Goal: Transaction & Acquisition: Purchase product/service

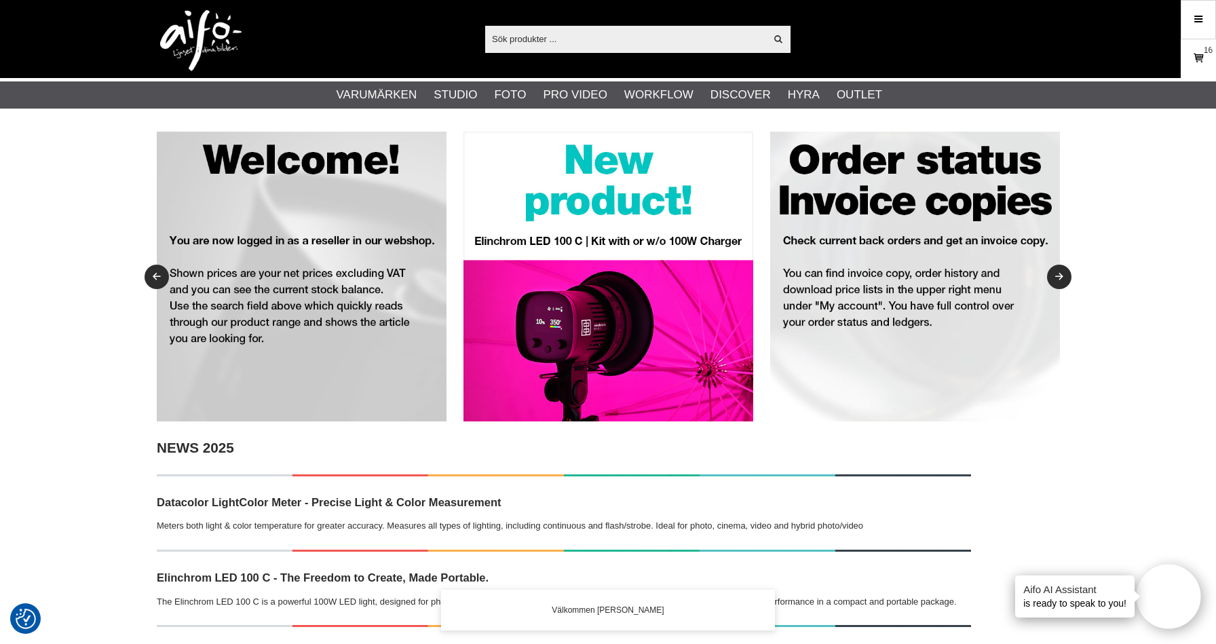
click at [1200, 62] on icon at bounding box center [1198, 58] width 14 height 15
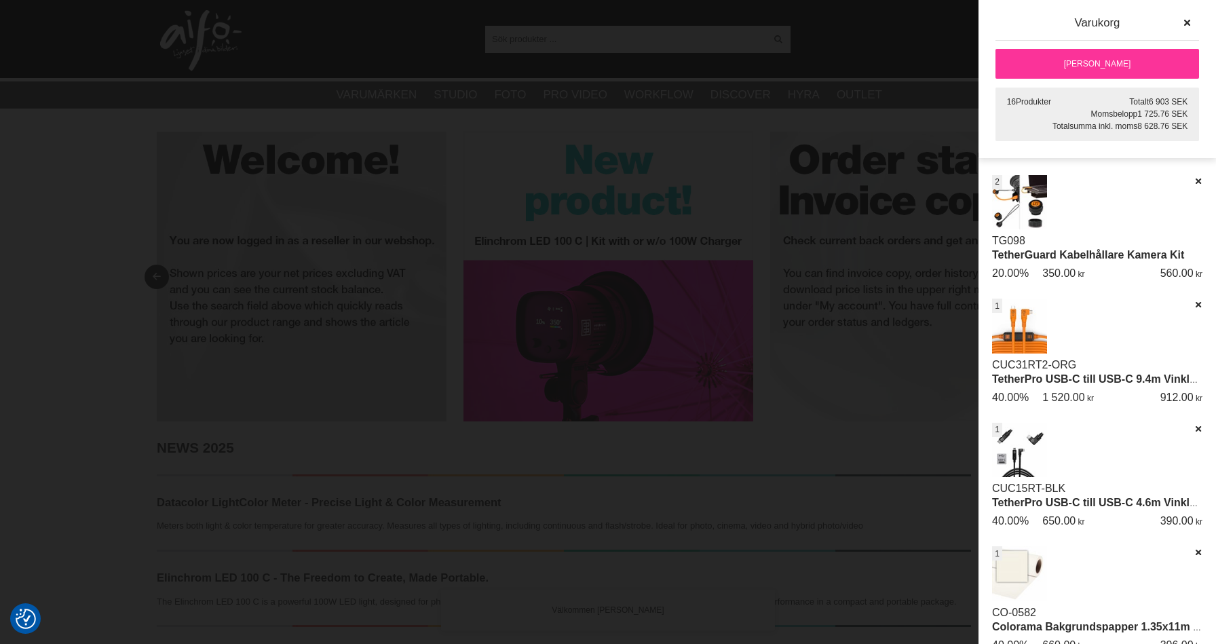
click at [1114, 69] on link "[PERSON_NAME]" at bounding box center [1096, 64] width 203 height 30
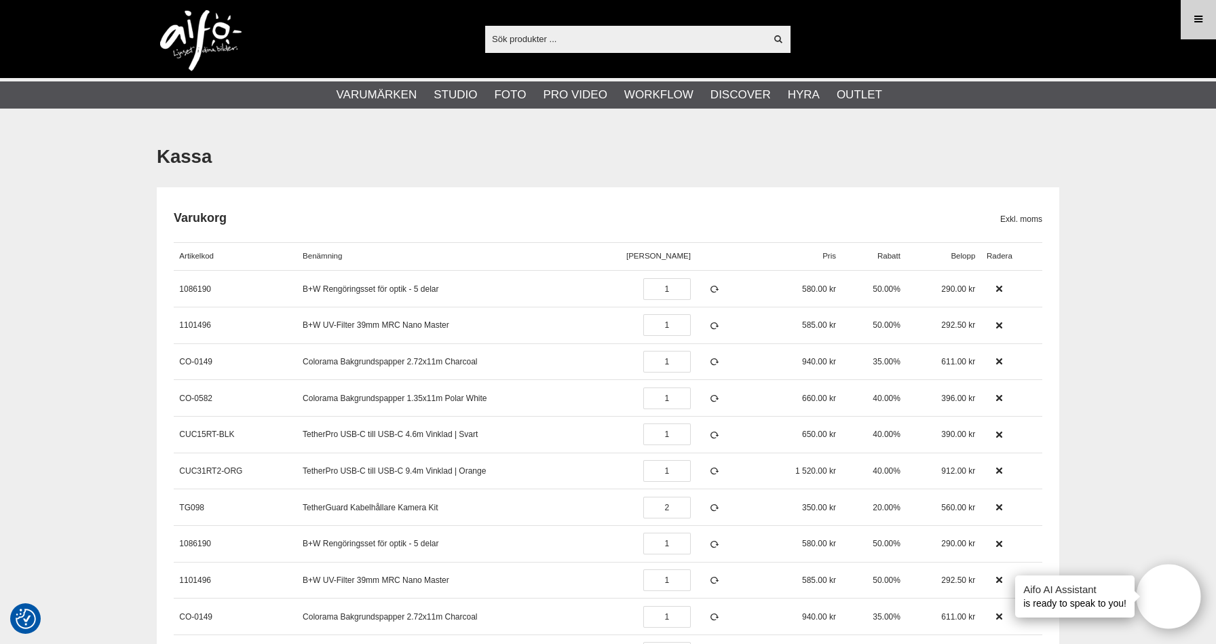
click at [1194, 18] on icon at bounding box center [1198, 19] width 12 height 15
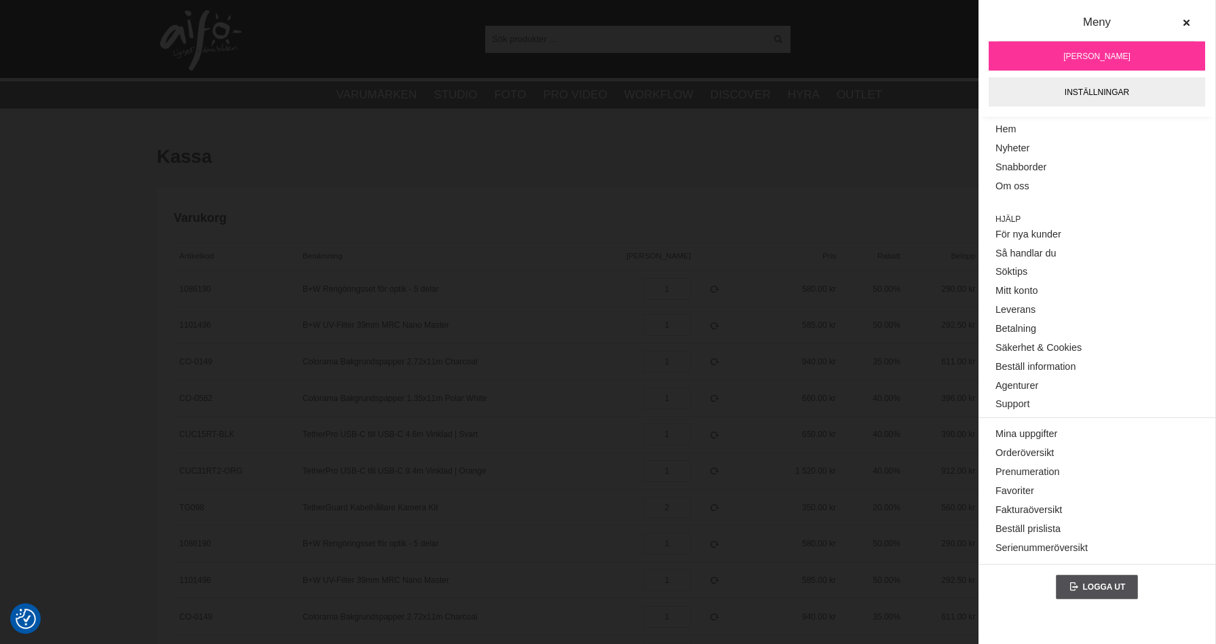
click at [843, 201] on div "Varukorg Exkl. moms" at bounding box center [608, 213] width 868 height 35
click at [1070, 59] on span "[PERSON_NAME]" at bounding box center [1096, 56] width 67 height 12
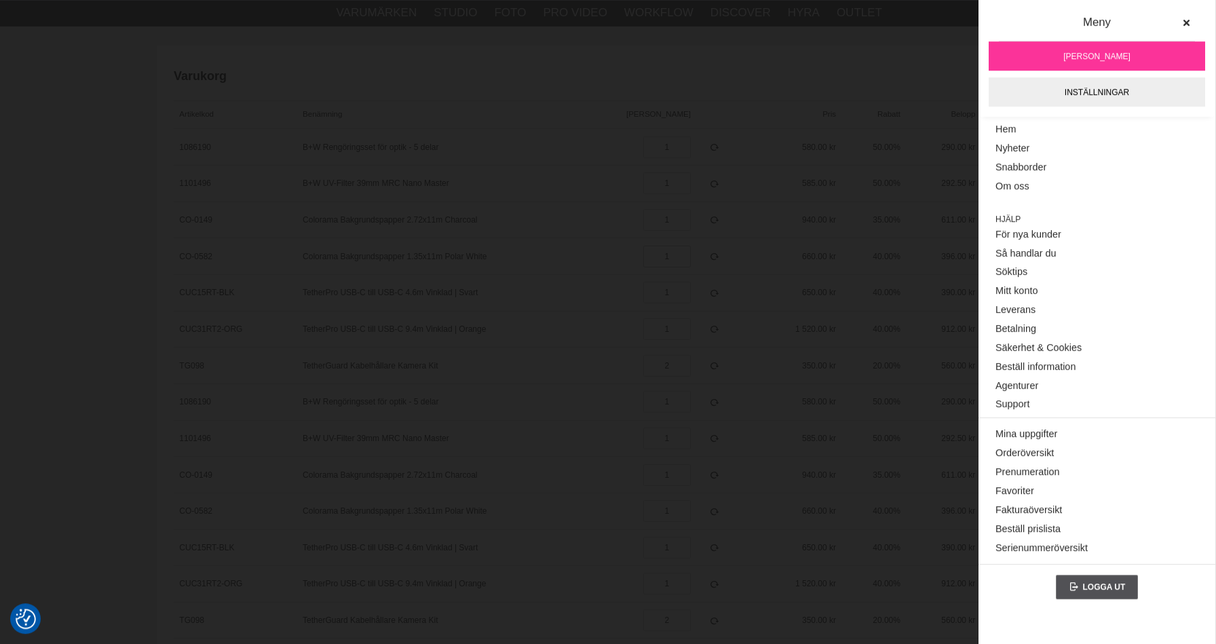
scroll to position [144, 0]
click at [655, 246] on input "1" at bounding box center [666, 255] width 47 height 22
drag, startPoint x: 767, startPoint y: 343, endPoint x: 625, endPoint y: 230, distance: 180.9
click at [764, 334] on div "1 520.00" at bounding box center [798, 327] width 86 height 37
click at [1185, 24] on icon at bounding box center [1185, 22] width 9 height 9
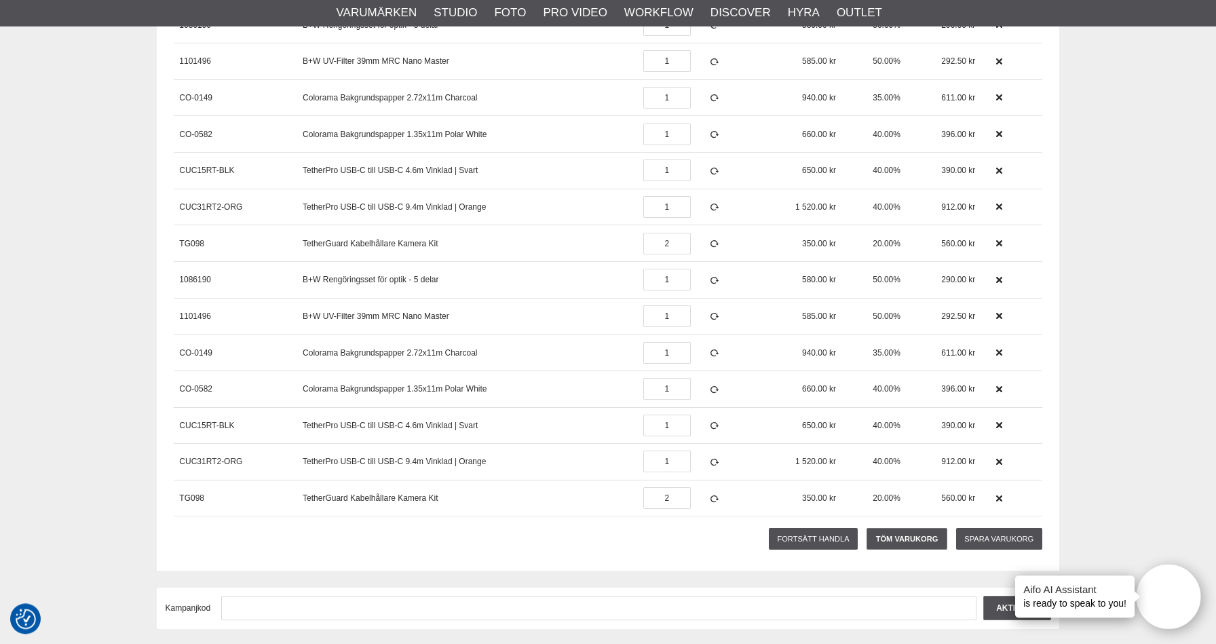
scroll to position [288, 0]
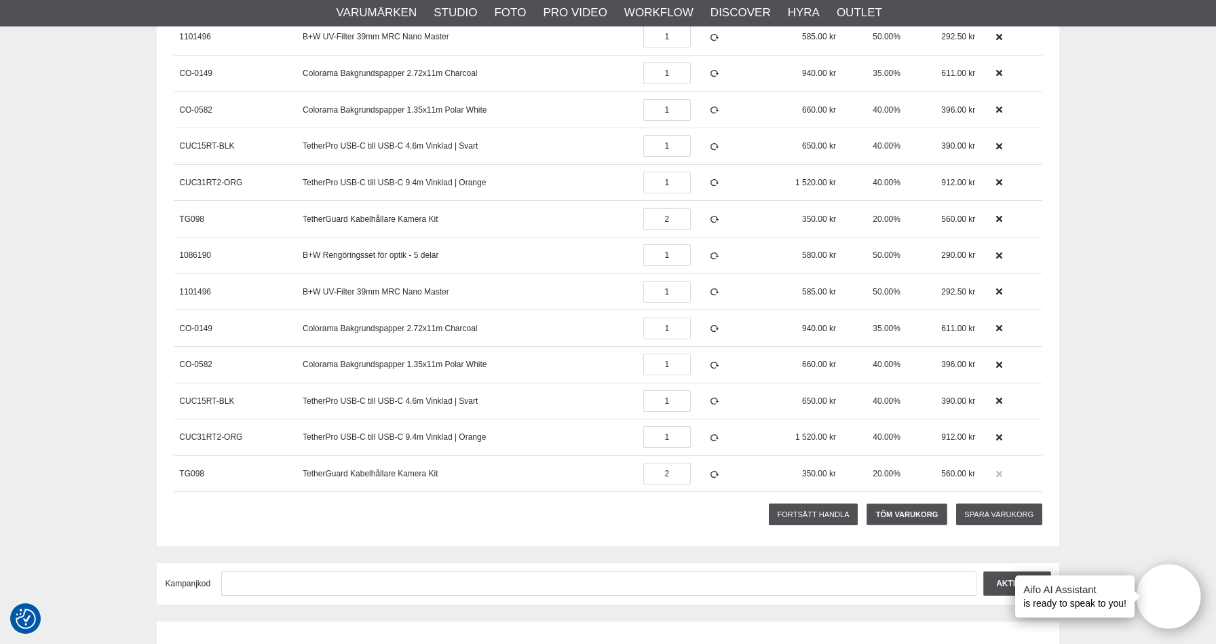
click at [997, 470] on icon at bounding box center [998, 473] width 9 height 9
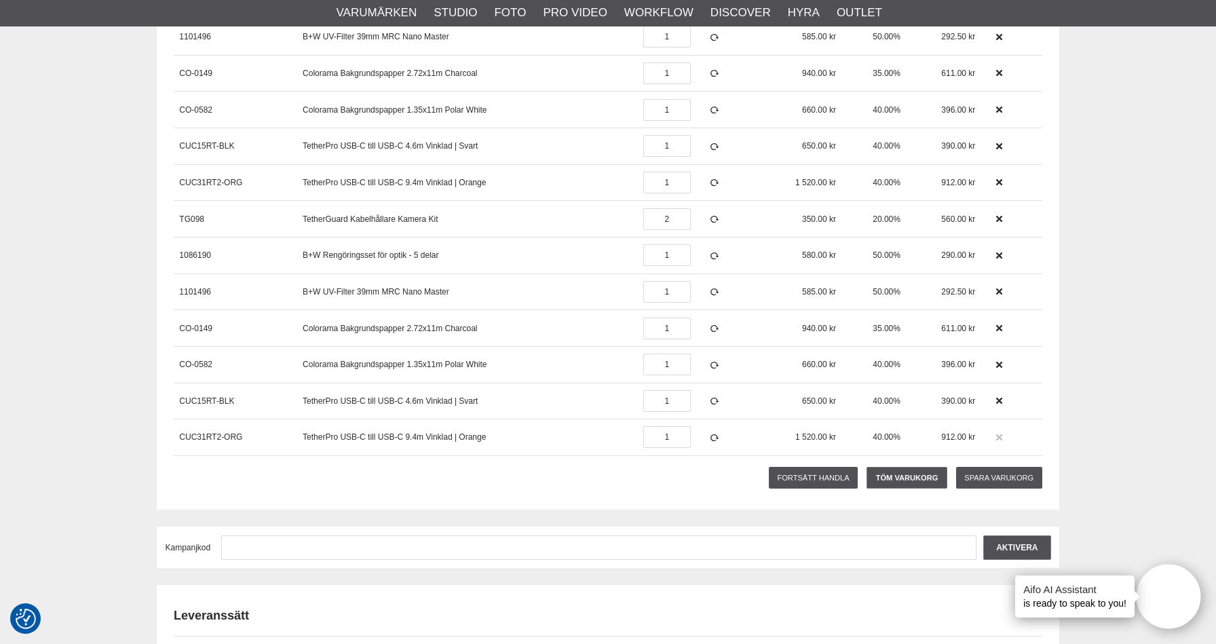
click at [995, 433] on icon at bounding box center [998, 437] width 9 height 9
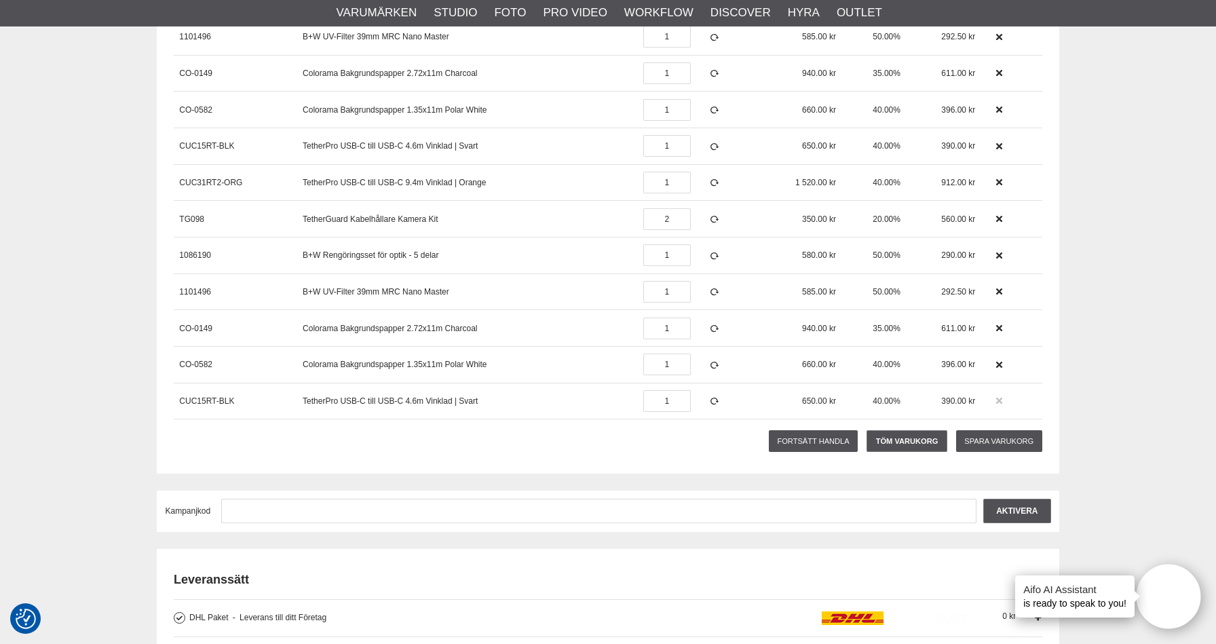
click at [996, 400] on icon at bounding box center [998, 400] width 9 height 9
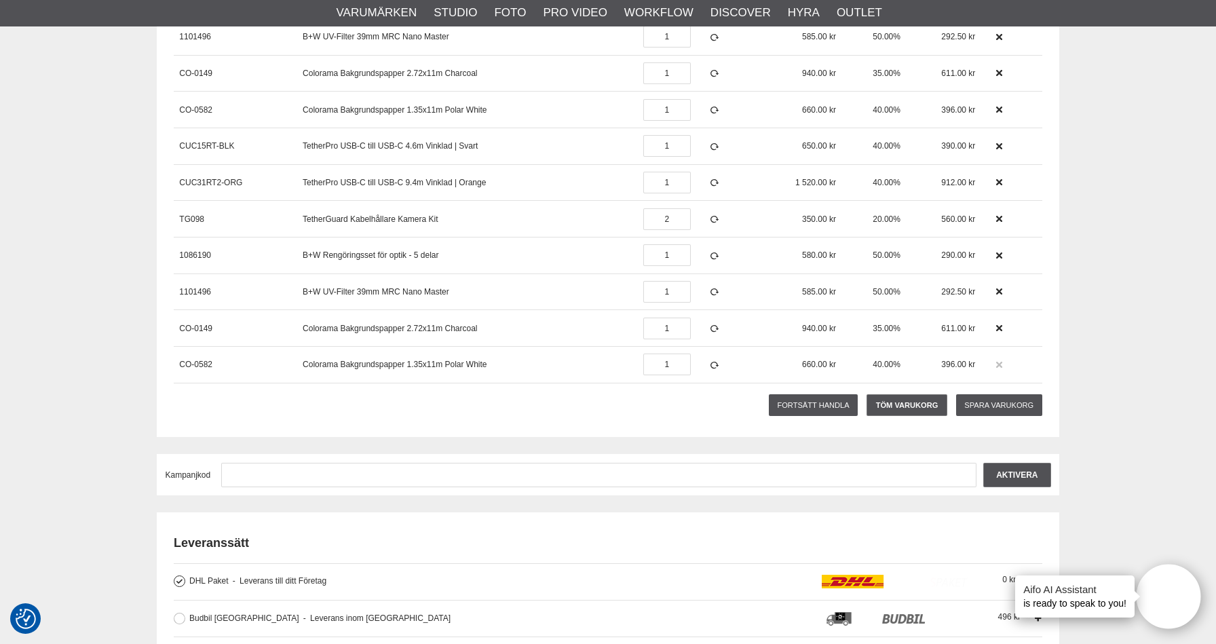
click at [996, 364] on icon at bounding box center [998, 364] width 9 height 9
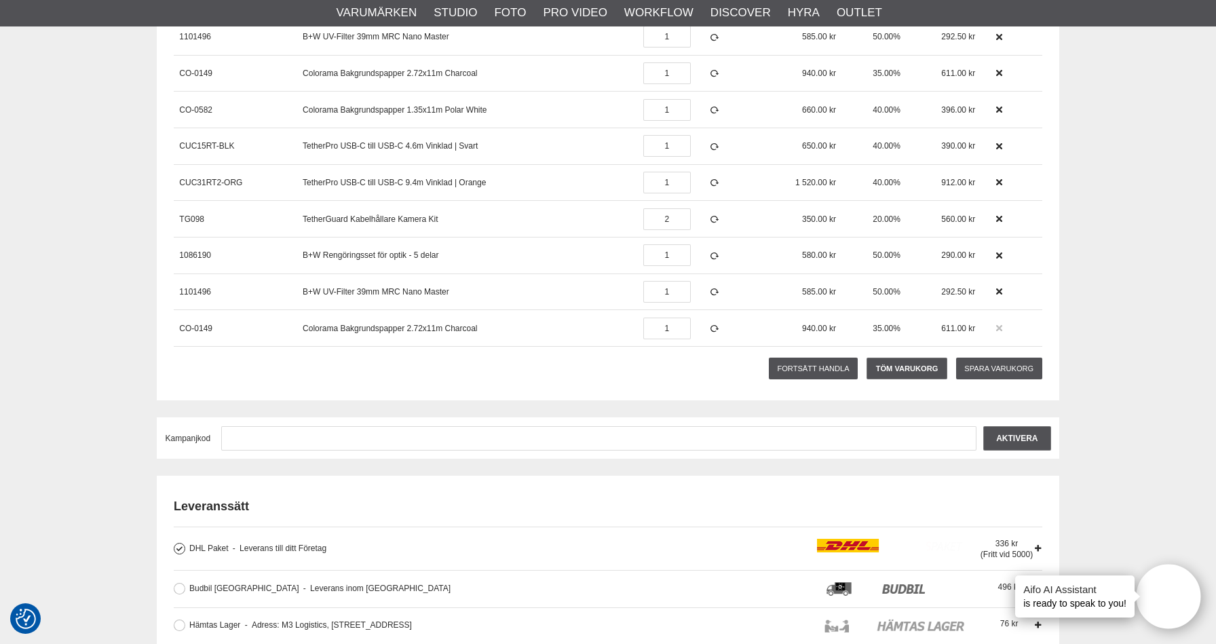
click at [998, 326] on icon at bounding box center [998, 328] width 9 height 9
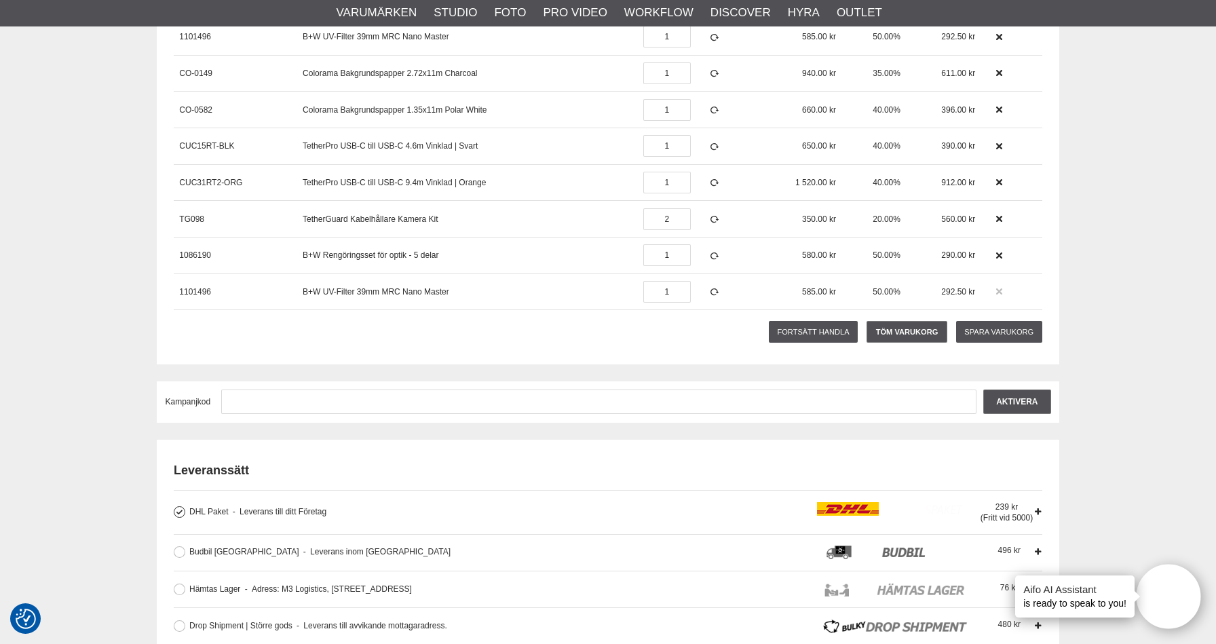
click at [996, 290] on icon at bounding box center [998, 291] width 9 height 9
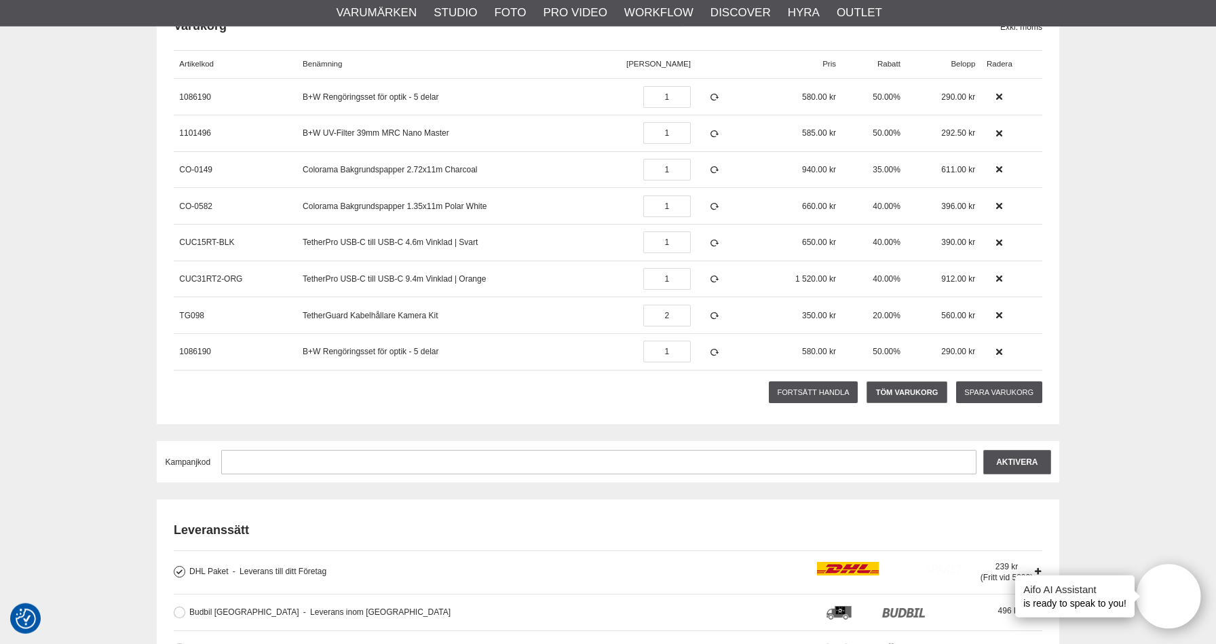
scroll to position [144, 0]
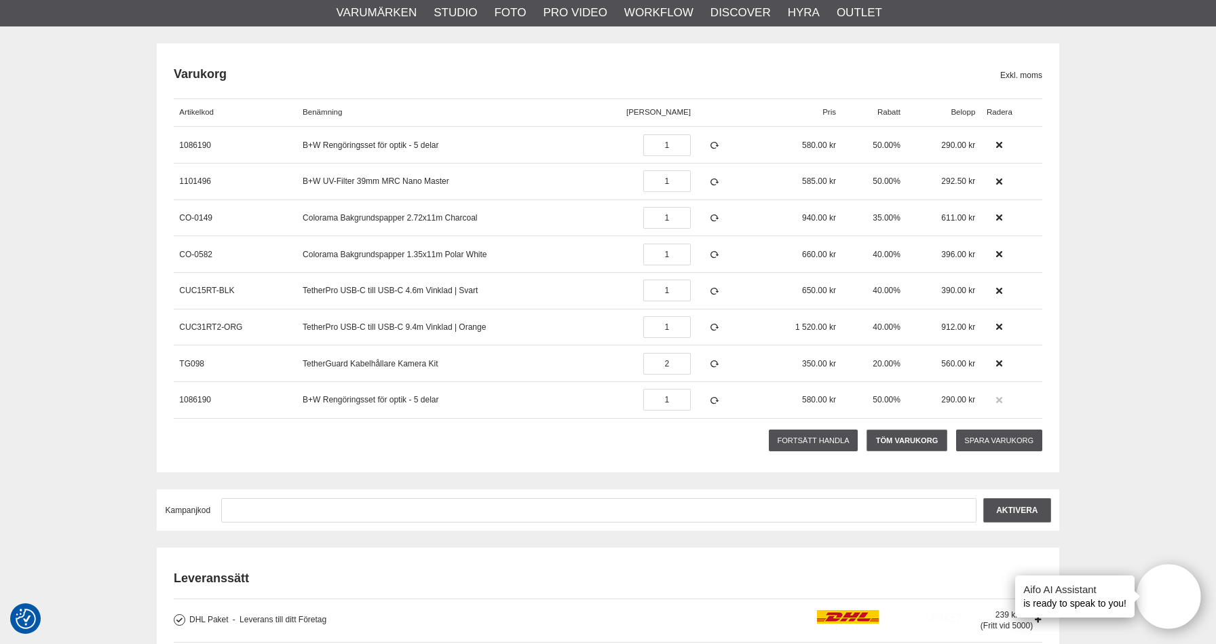
click at [994, 395] on icon at bounding box center [998, 399] width 9 height 9
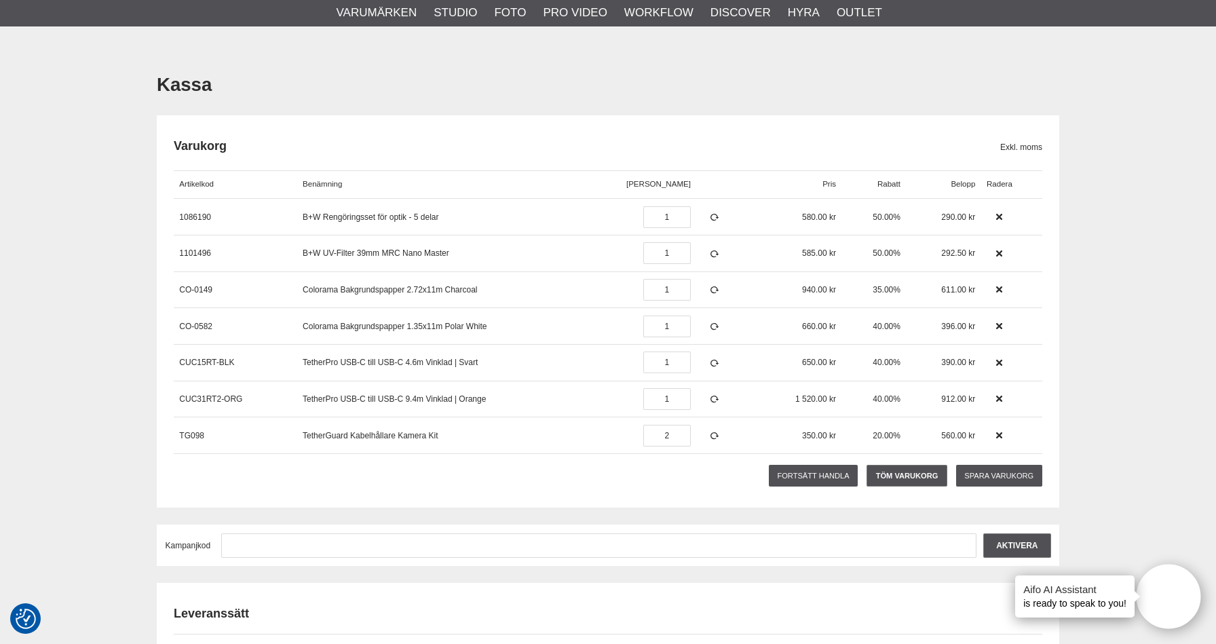
scroll to position [0, 0]
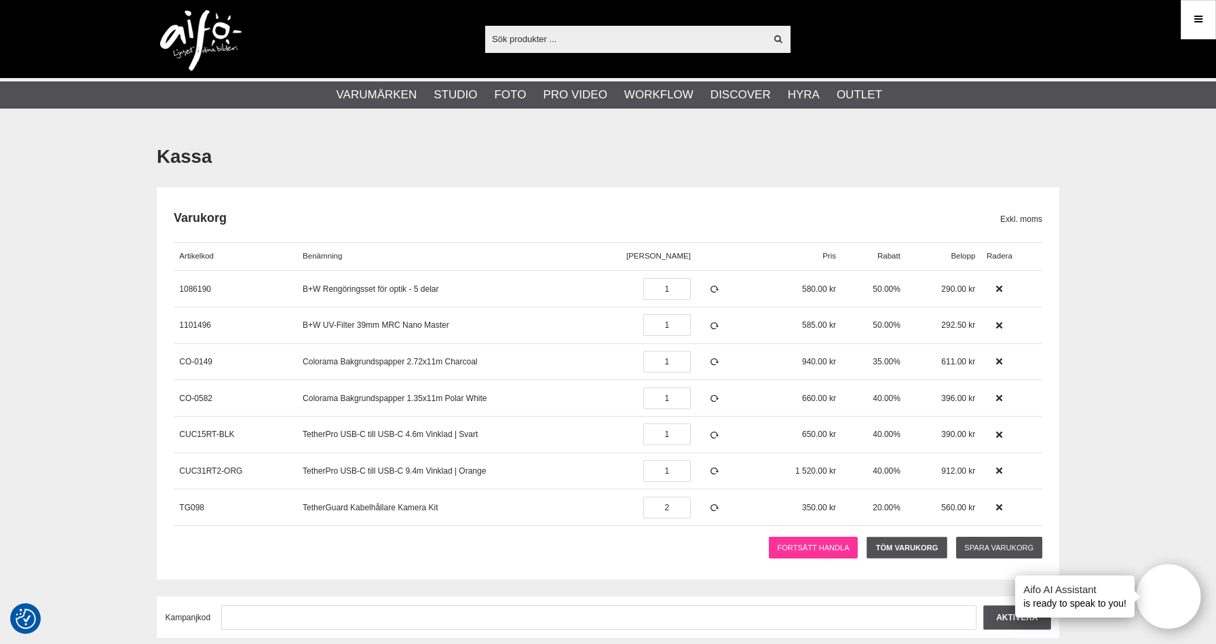
click at [833, 543] on link "Fortsätt handla" at bounding box center [814, 548] width 90 height 22
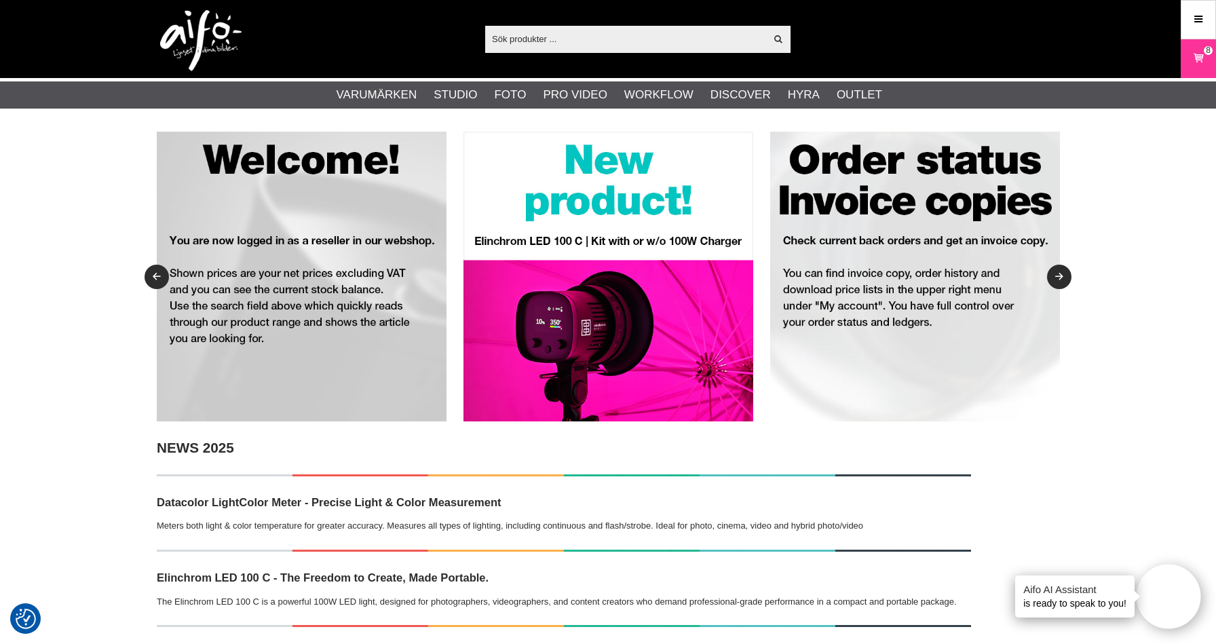
click at [593, 47] on input "text" at bounding box center [625, 38] width 280 height 20
click at [1195, 60] on icon at bounding box center [1198, 58] width 14 height 15
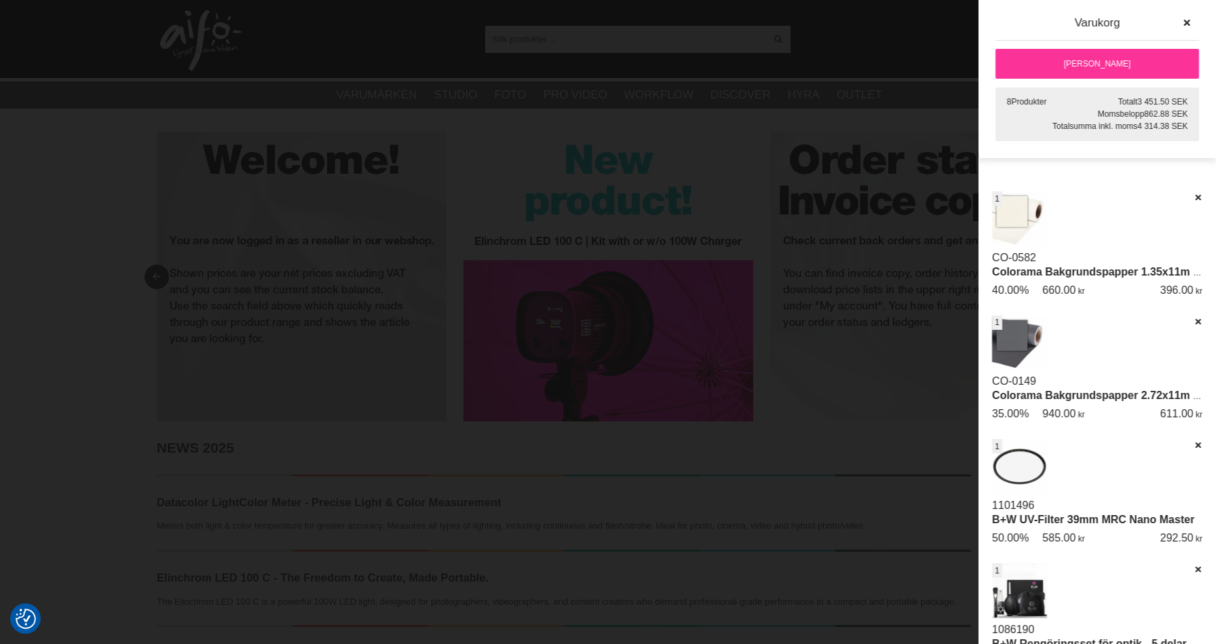
scroll to position [302, 0]
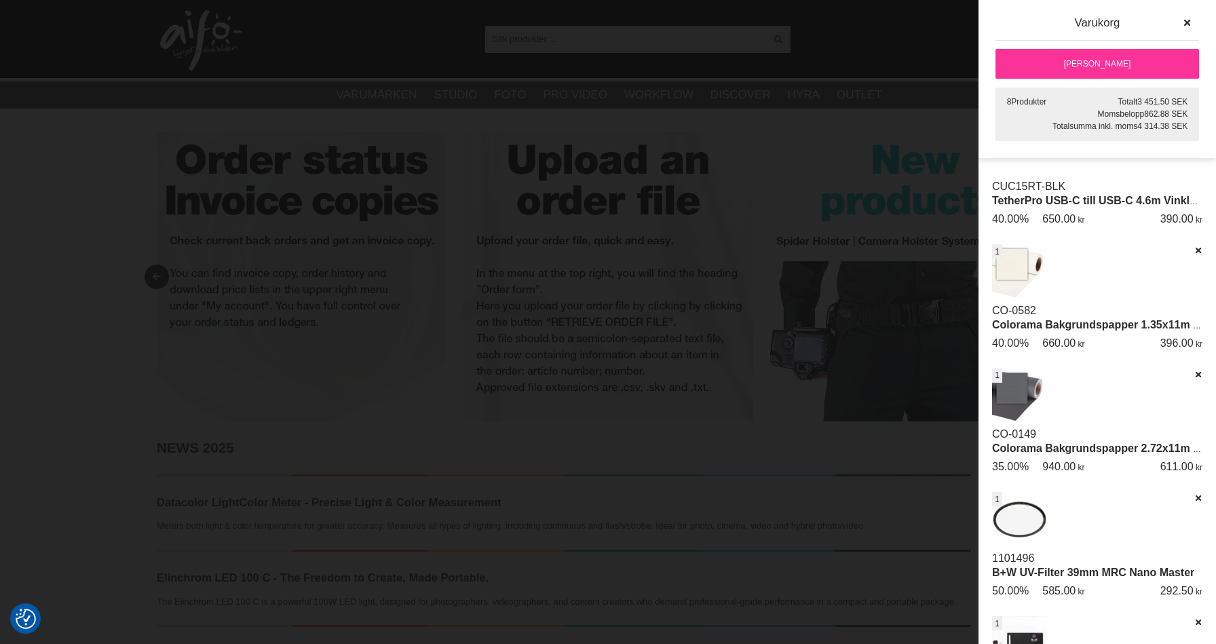
click at [745, 208] on div at bounding box center [608, 322] width 1216 height 644
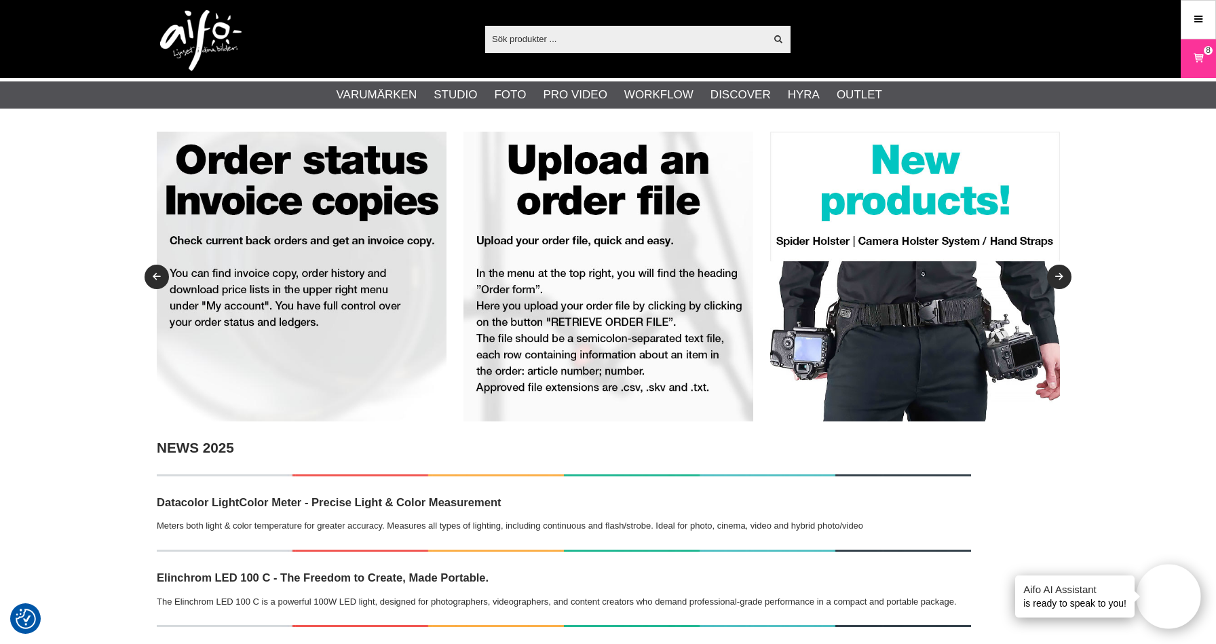
click at [553, 33] on input "text" at bounding box center [625, 38] width 280 height 20
paste input "O719675"
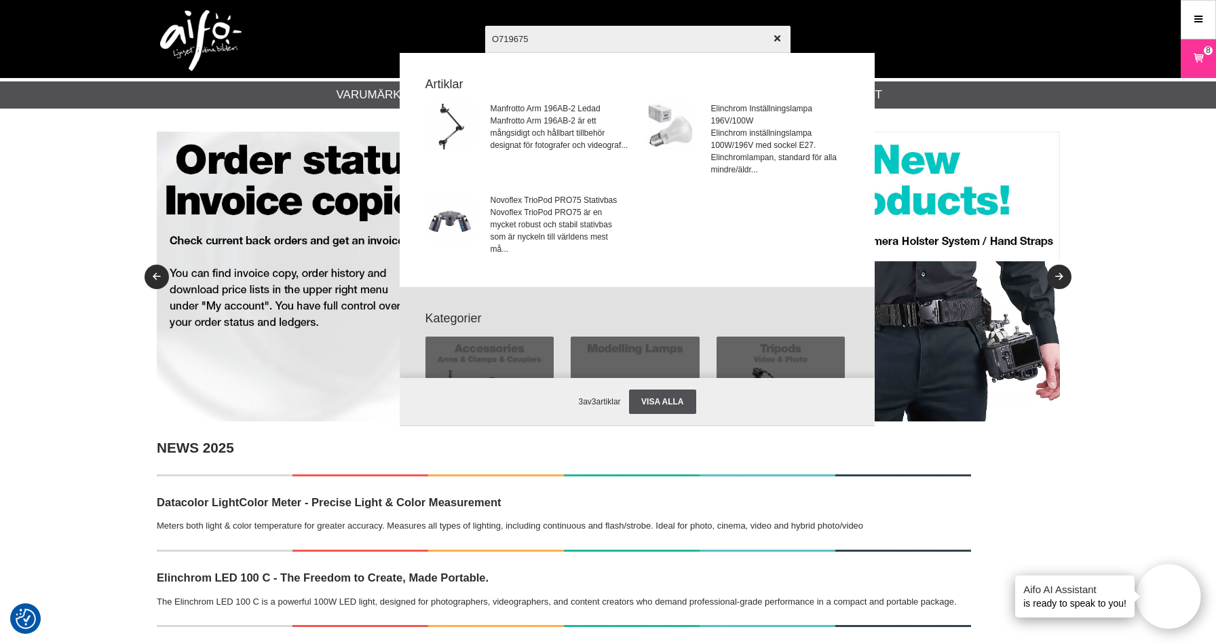
drag, startPoint x: 519, startPoint y: 44, endPoint x: 467, endPoint y: 43, distance: 51.6
click at [485, 43] on input "O719675" at bounding box center [637, 38] width 305 height 47
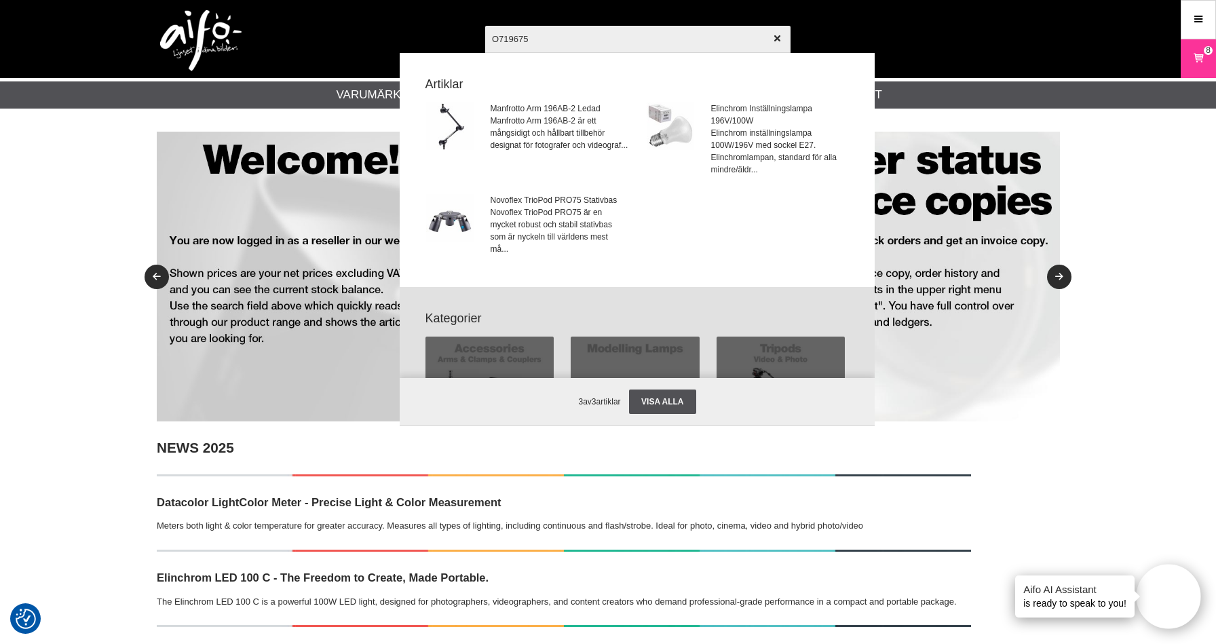
type input "O719675"
click at [1080, 170] on div at bounding box center [608, 322] width 1216 height 644
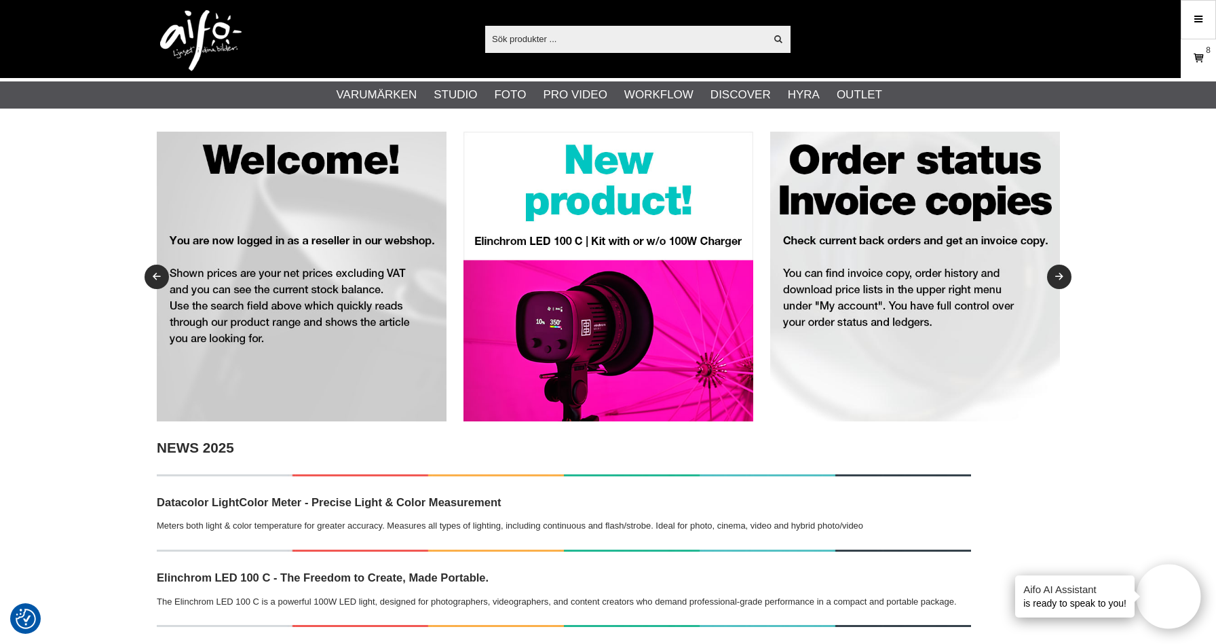
click at [1195, 69] on link "Varukorg 8" at bounding box center [1198, 59] width 34 height 32
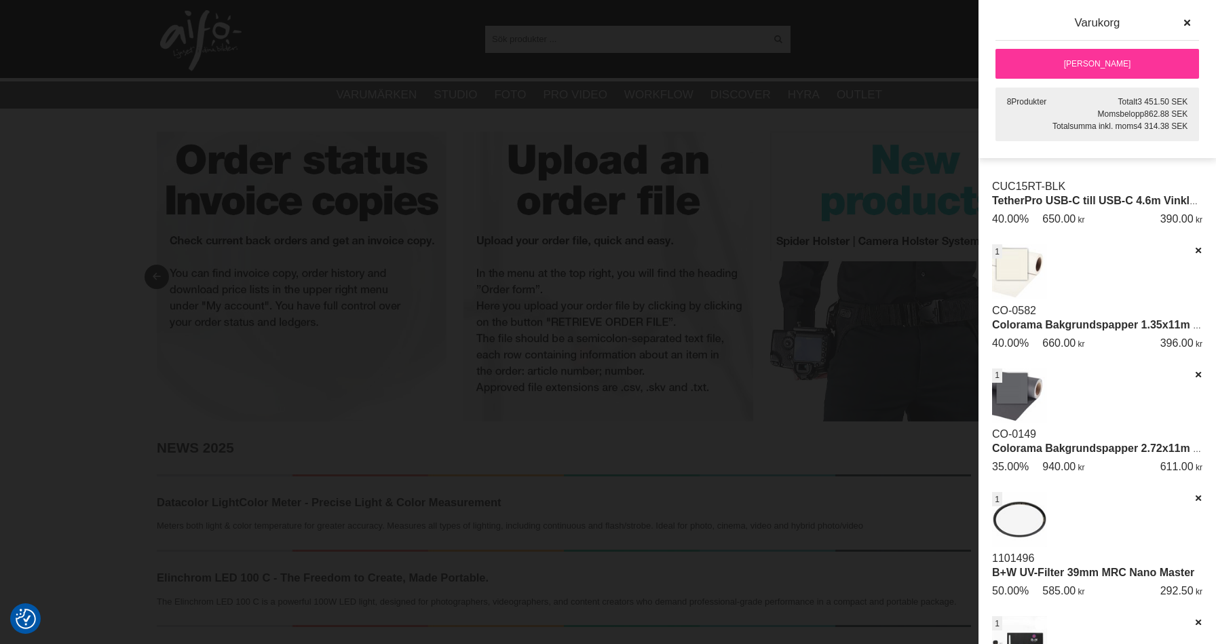
click at [1084, 66] on link "[PERSON_NAME]" at bounding box center [1096, 64] width 203 height 30
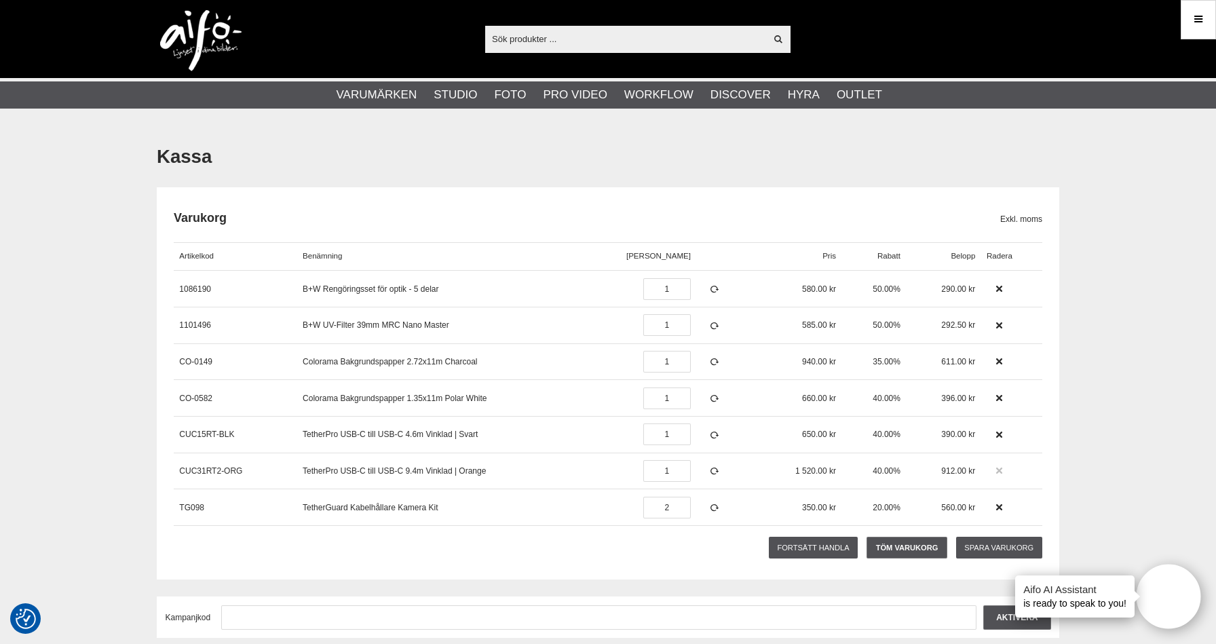
click at [1001, 469] on icon at bounding box center [998, 470] width 9 height 9
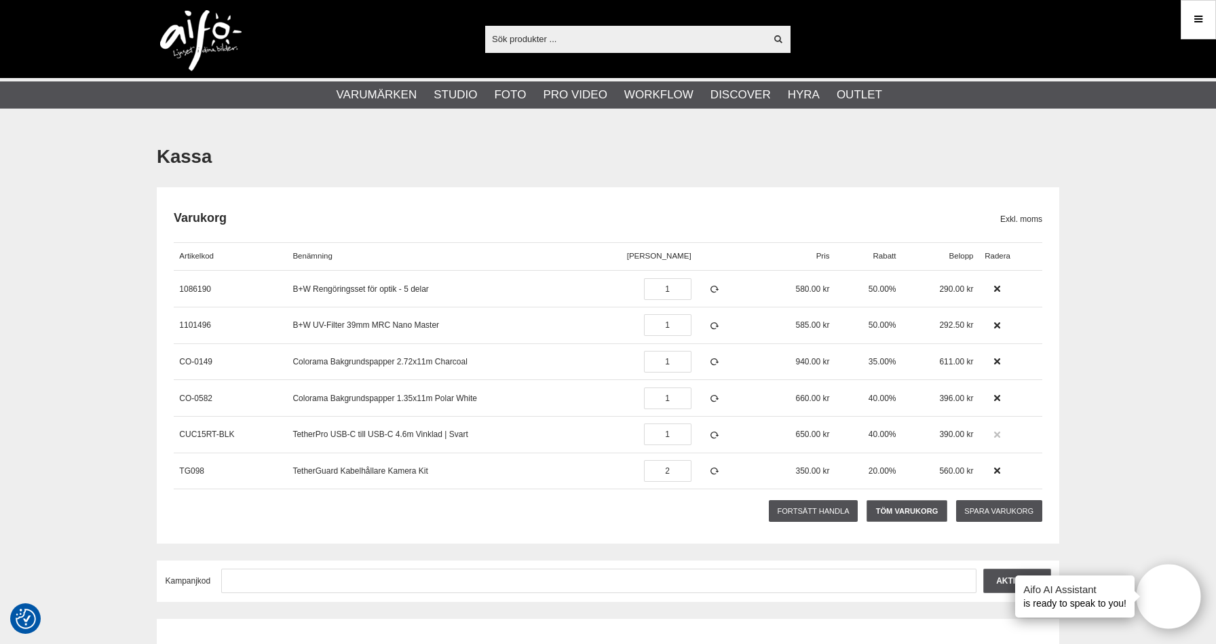
click at [1000, 436] on icon at bounding box center [996, 434] width 9 height 9
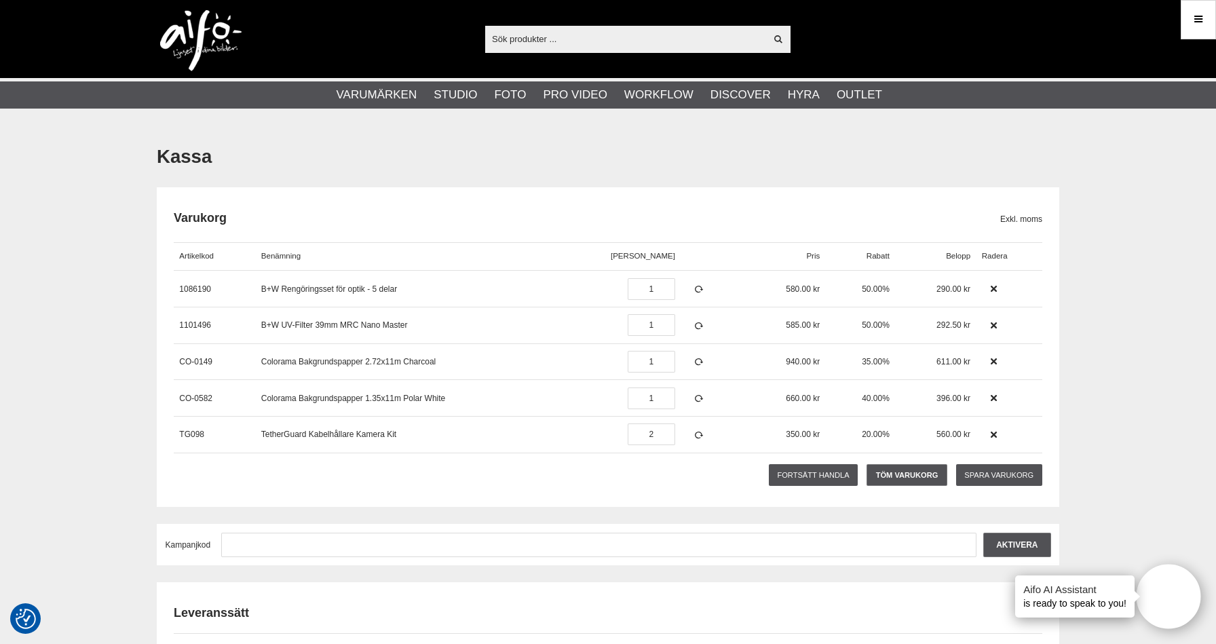
click at [538, 41] on input "text" at bounding box center [625, 38] width 280 height 20
paste input "CUC15RT-ORG"
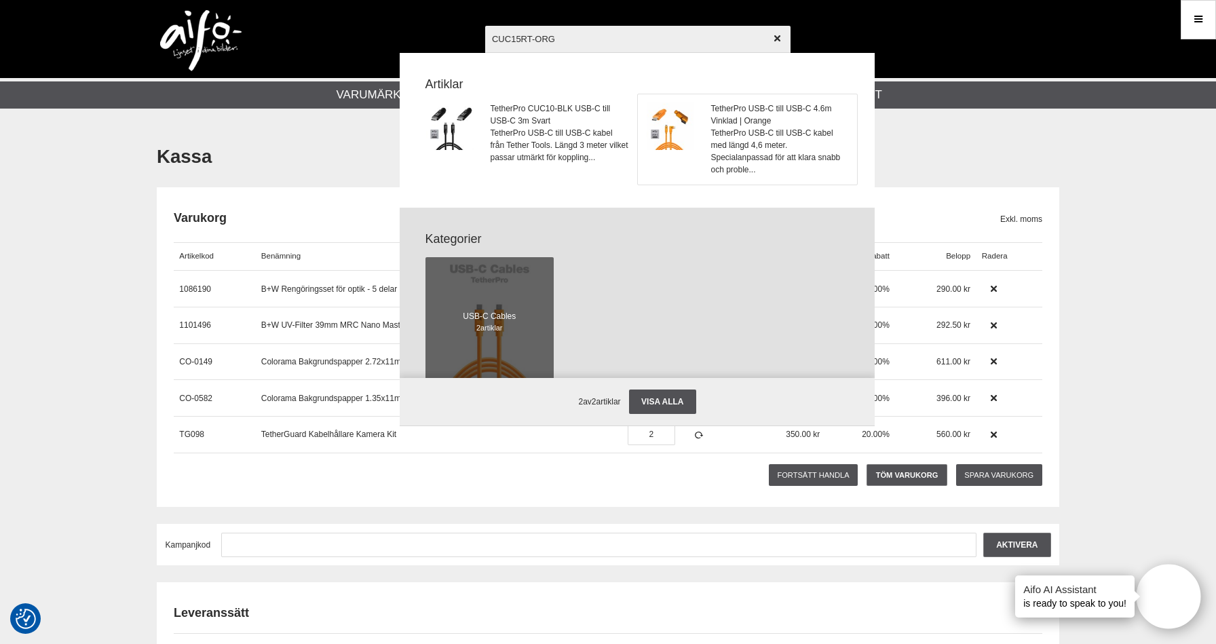
type input "CUC15RT-ORG"
click at [707, 130] on link "TetherPro USB-C till USB-C 4.6m Vinklad | Orange TetherPro USB-C till USB-C kab…" at bounding box center [747, 139] width 219 height 90
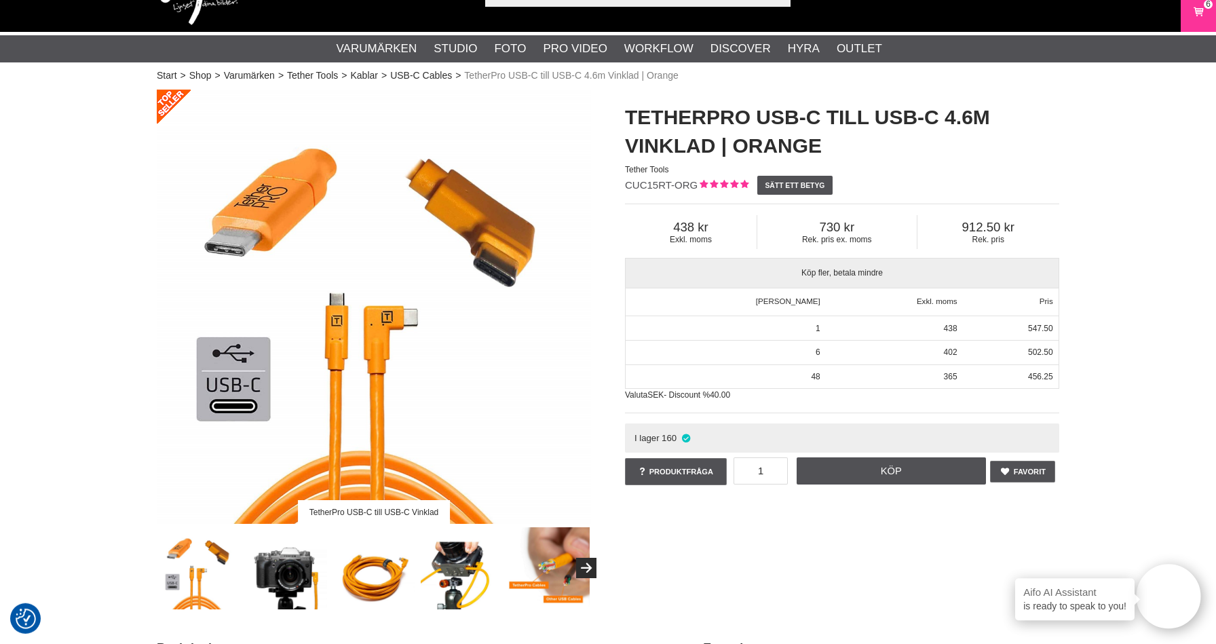
scroll to position [72, 0]
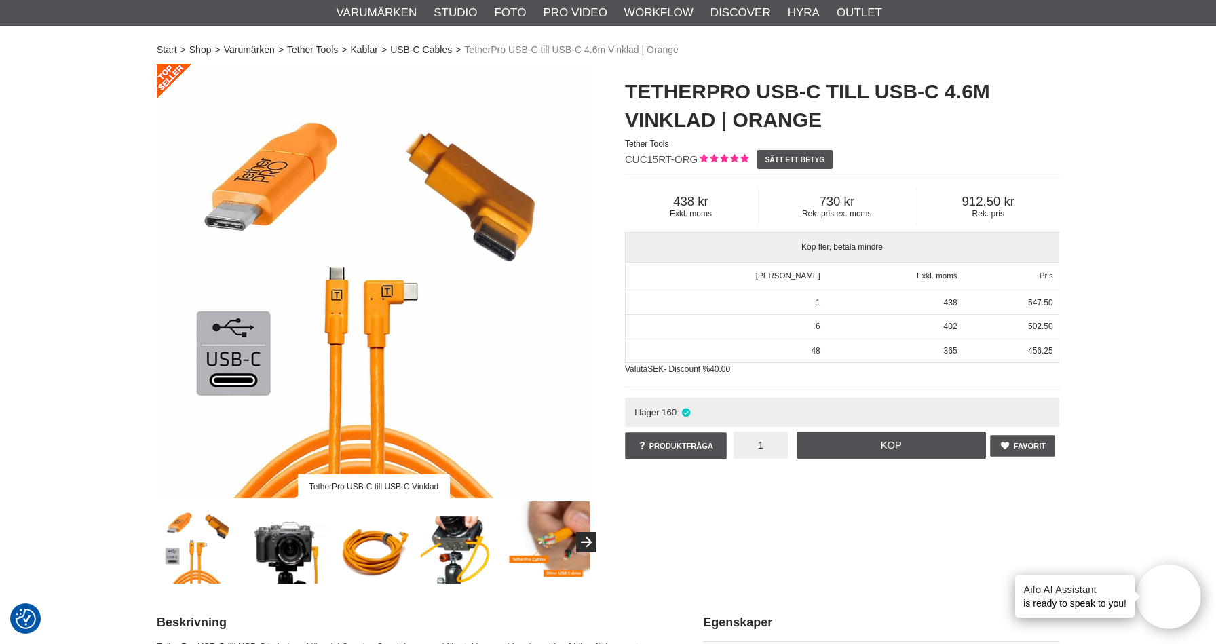
drag, startPoint x: 766, startPoint y: 448, endPoint x: 776, endPoint y: 450, distance: 10.3
click at [775, 450] on input "1" at bounding box center [760, 444] width 54 height 27
type input "3"
click at [868, 446] on link "Köp" at bounding box center [891, 444] width 190 height 27
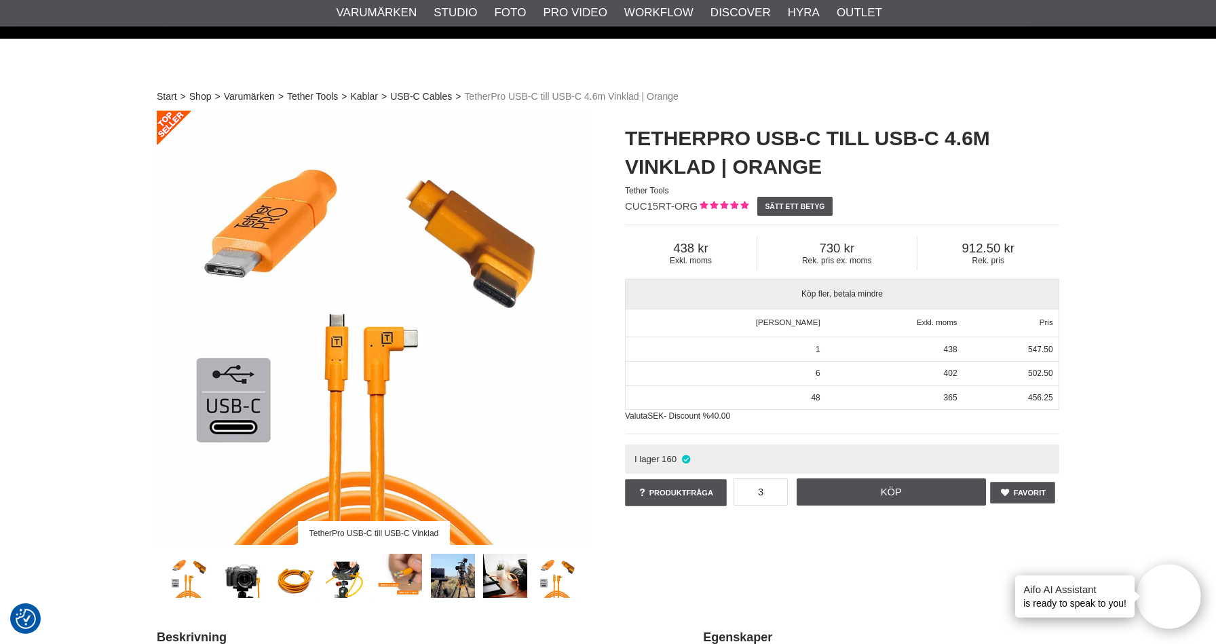
scroll to position [0, 0]
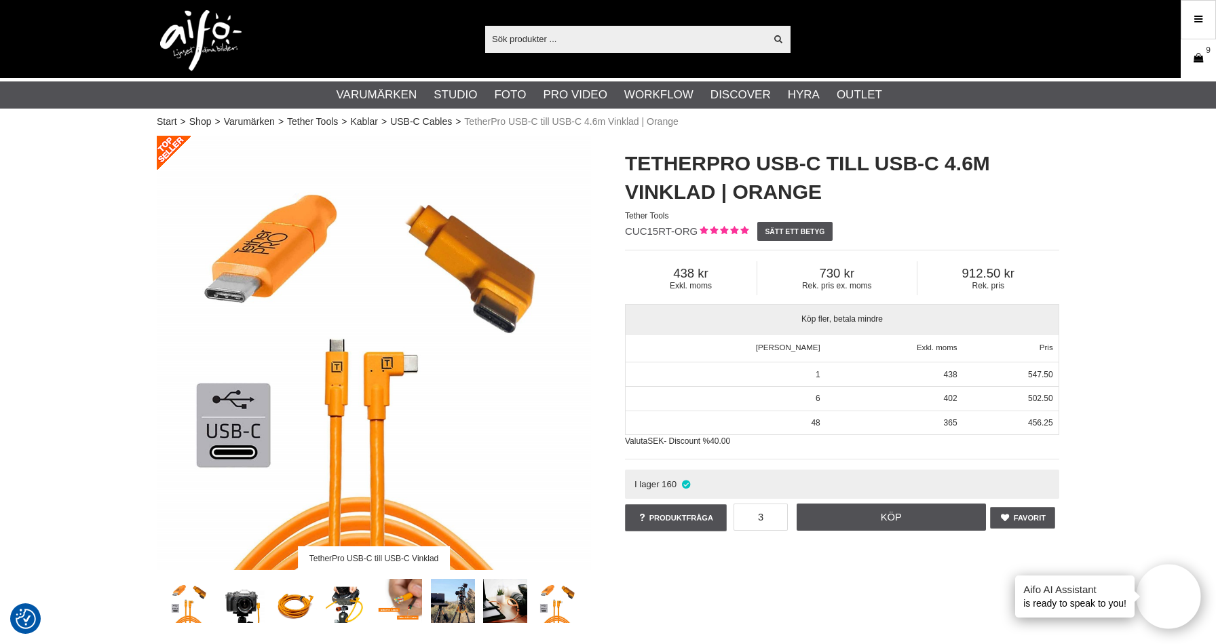
click at [1195, 58] on icon at bounding box center [1198, 58] width 14 height 15
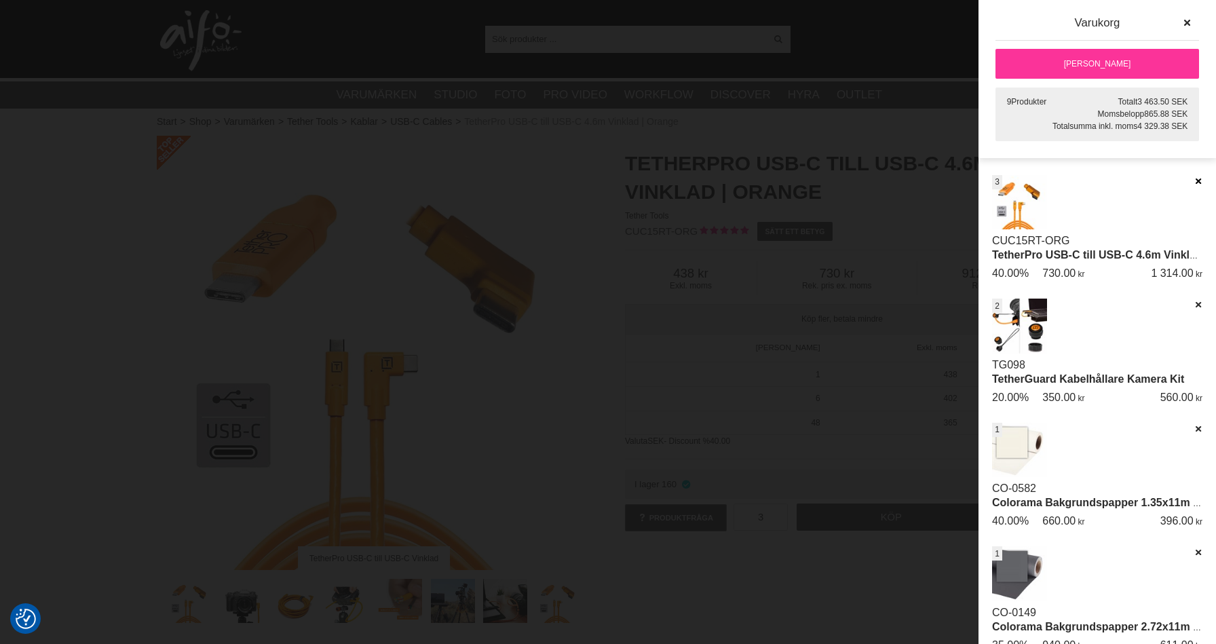
click at [1198, 178] on icon at bounding box center [1197, 180] width 9 height 9
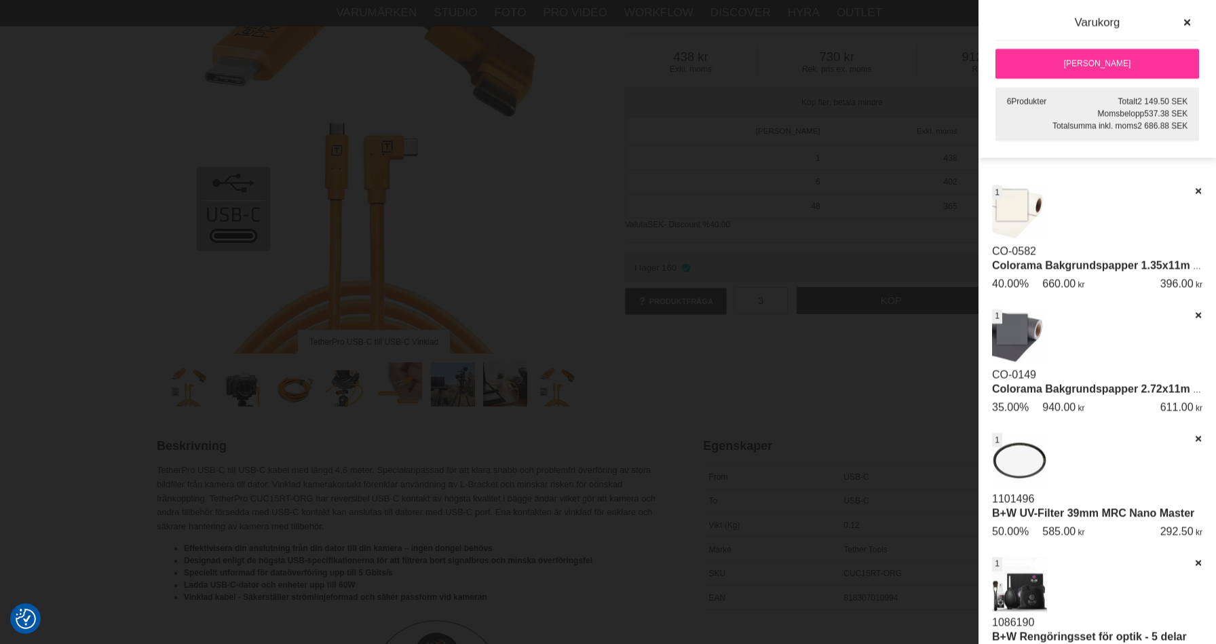
scroll to position [114, 0]
click at [795, 359] on div at bounding box center [608, 322] width 1216 height 644
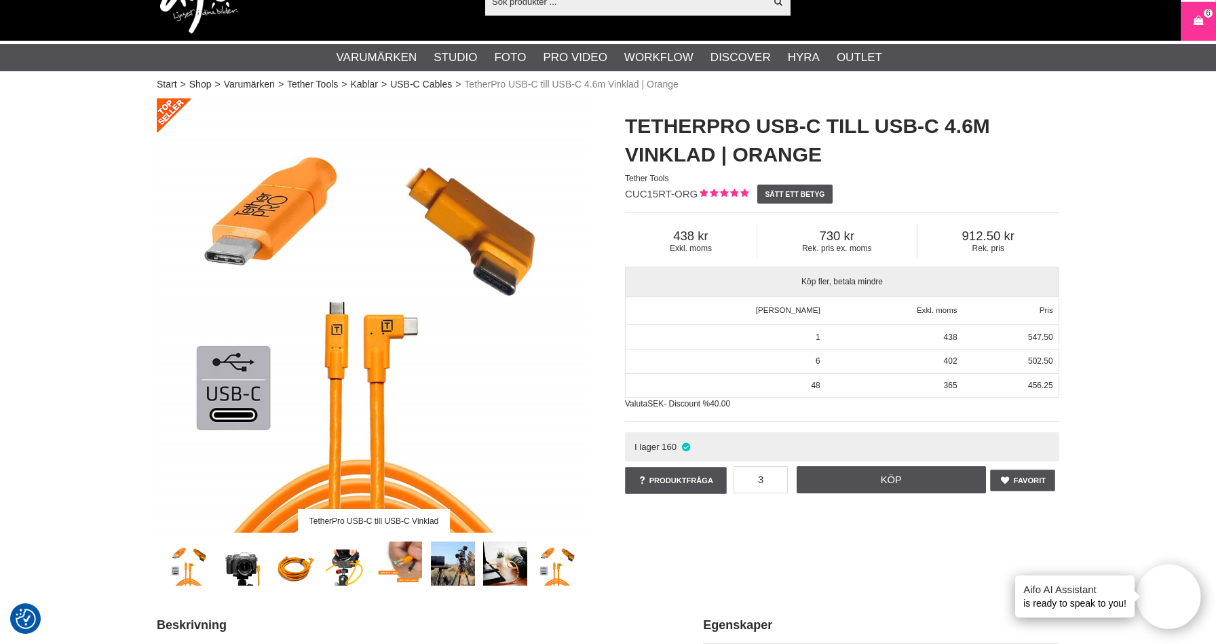
scroll to position [0, 0]
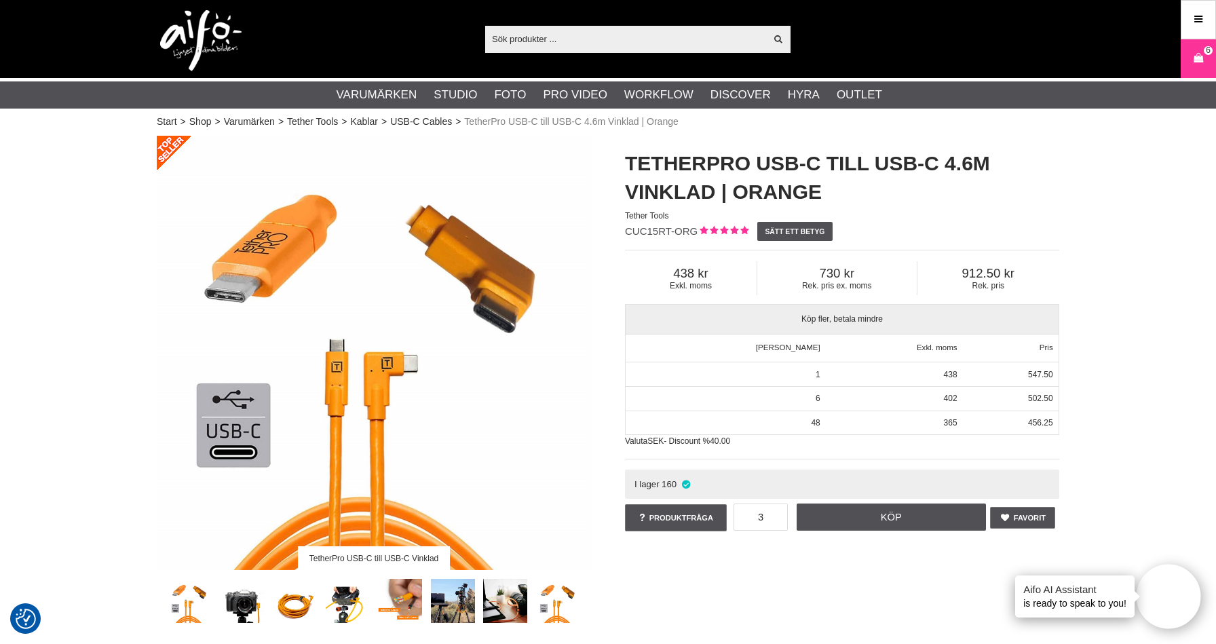
click at [555, 39] on input "text" at bounding box center [625, 38] width 280 height 20
paste input "CO-0177"
type input "CO-0177"
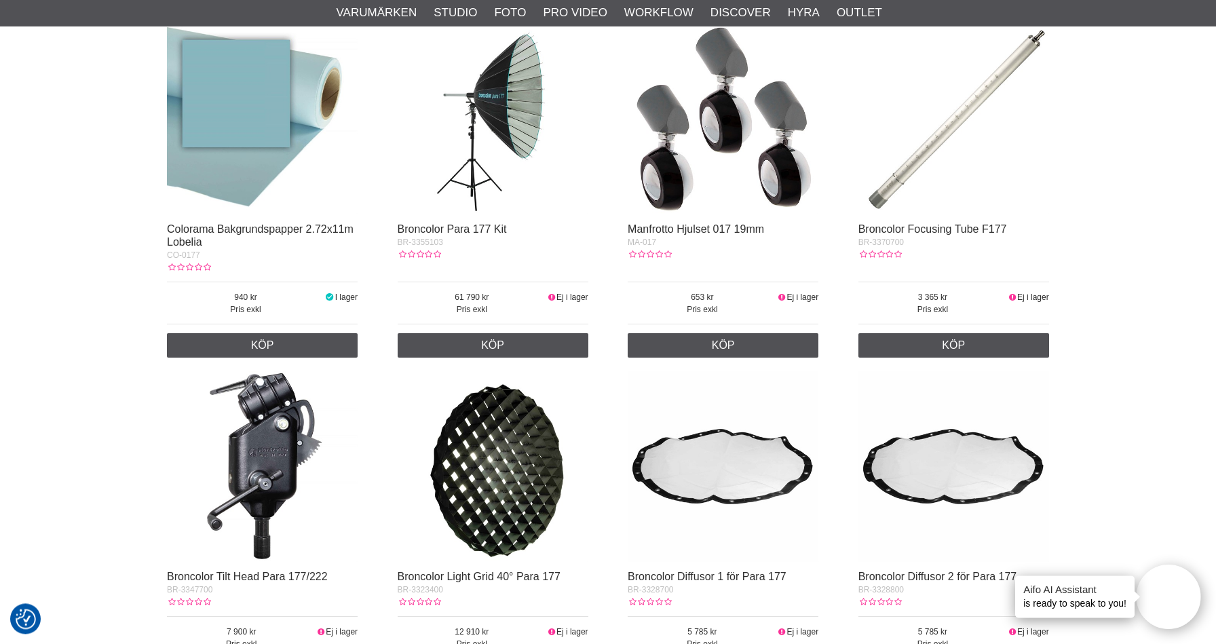
scroll to position [288, 0]
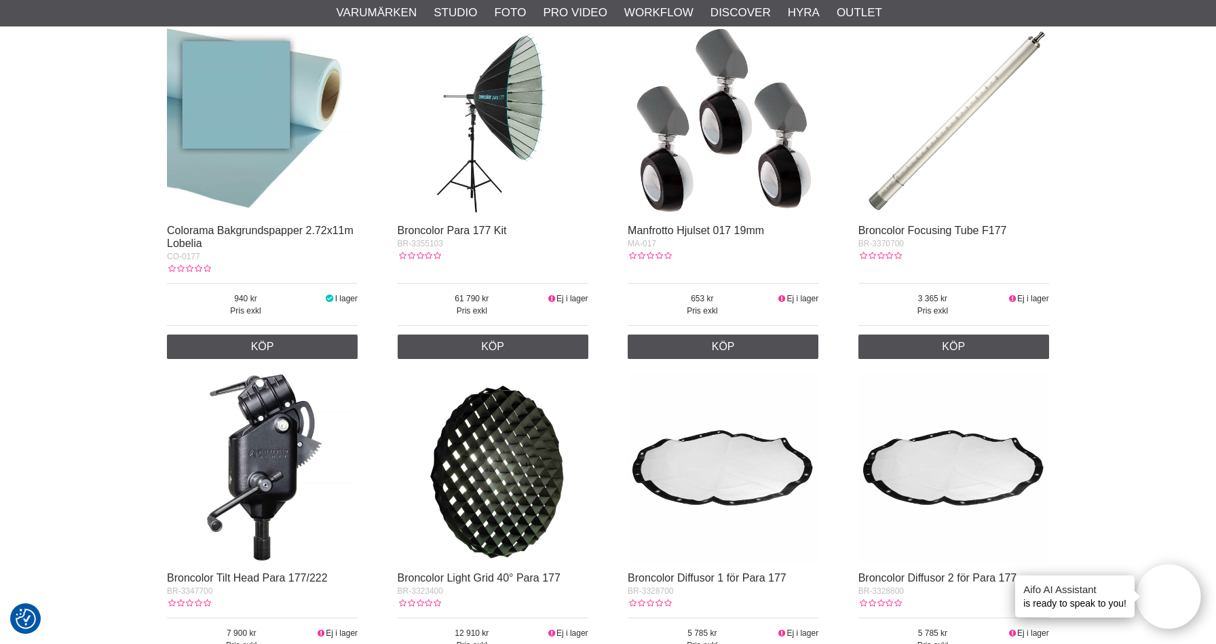
click at [299, 158] on img at bounding box center [262, 120] width 191 height 191
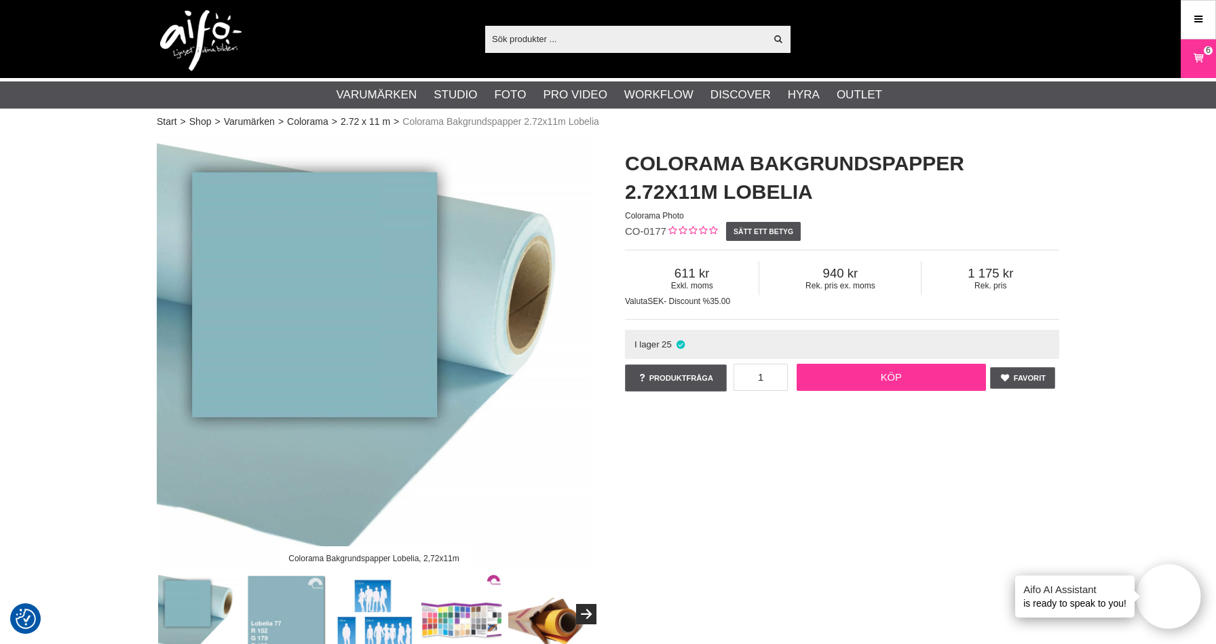
click at [918, 383] on link "Köp" at bounding box center [891, 377] width 190 height 27
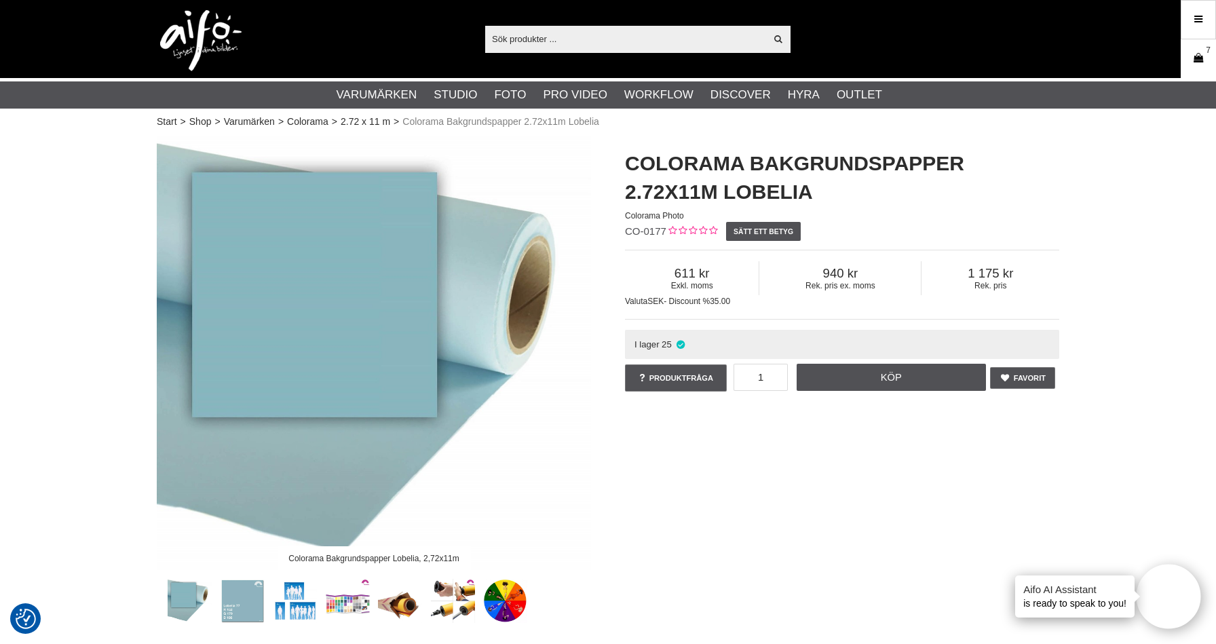
click at [1199, 52] on icon at bounding box center [1198, 58] width 14 height 15
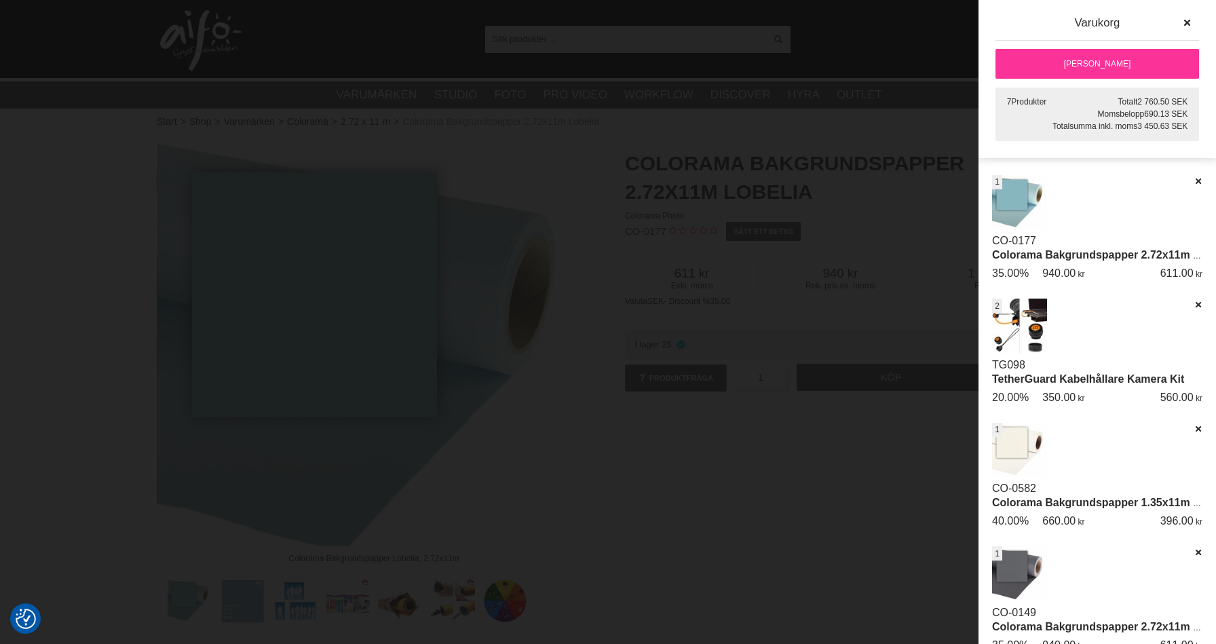
click at [686, 273] on div at bounding box center [608, 322] width 1216 height 644
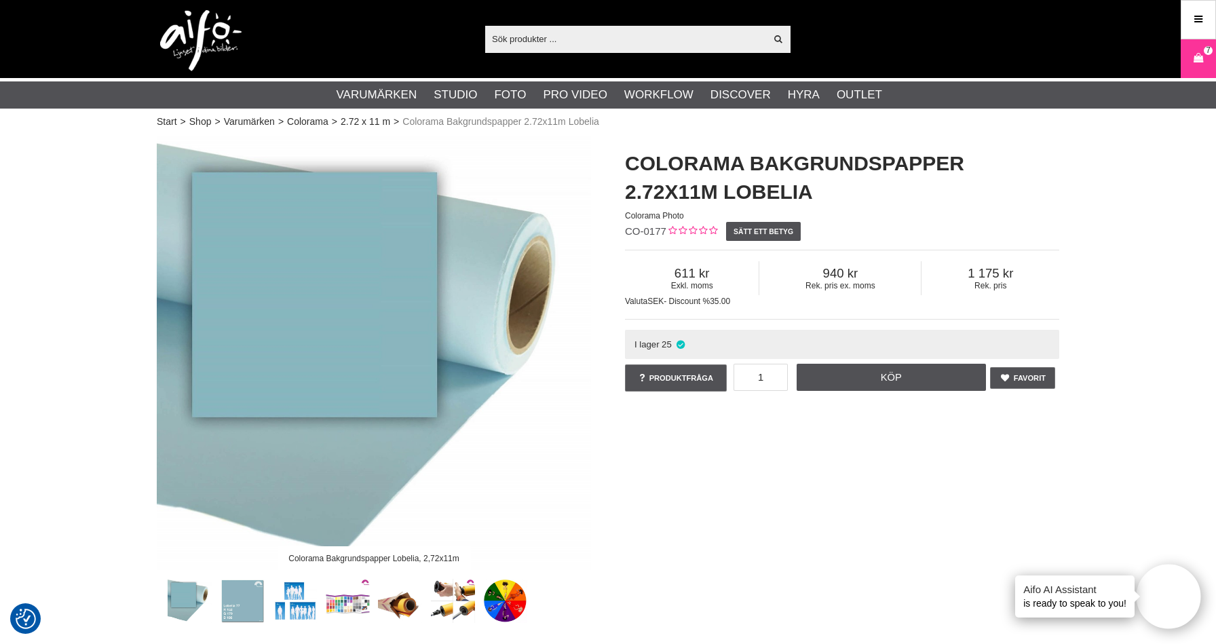
click at [527, 40] on input "text" at bounding box center [625, 38] width 280 height 20
click at [527, 33] on input "text" at bounding box center [625, 38] width 280 height 20
paste input "SP2024"
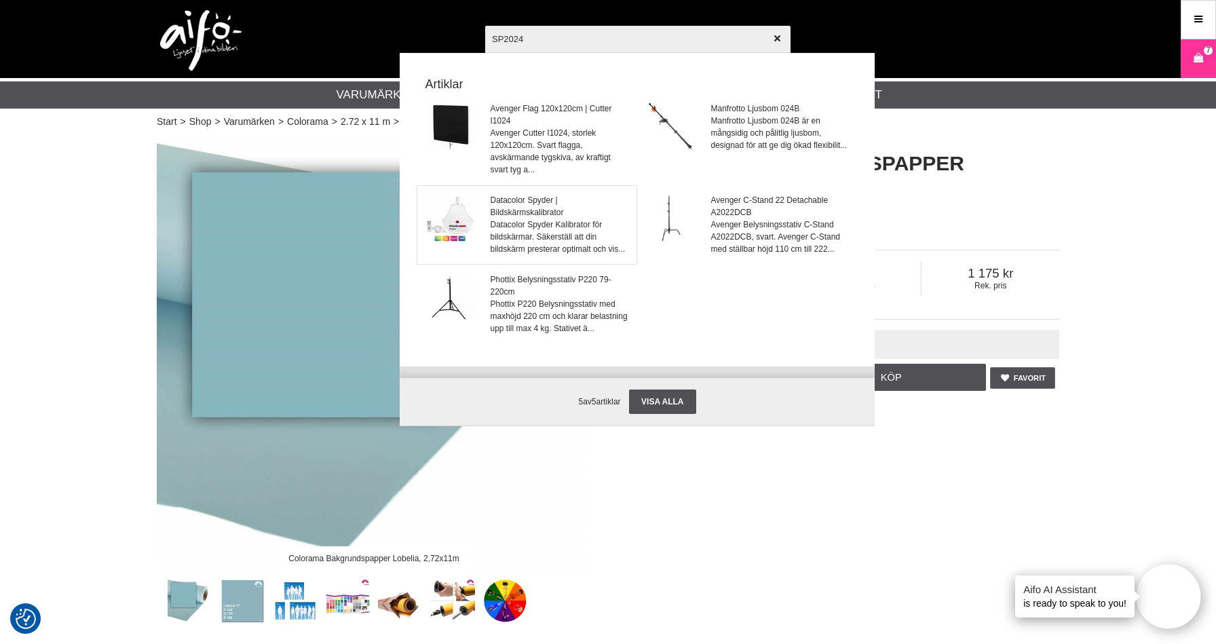
type input "SP2024"
click at [562, 210] on span "Datacolor Spyder | Bildskärmskalibrator" at bounding box center [559, 206] width 138 height 24
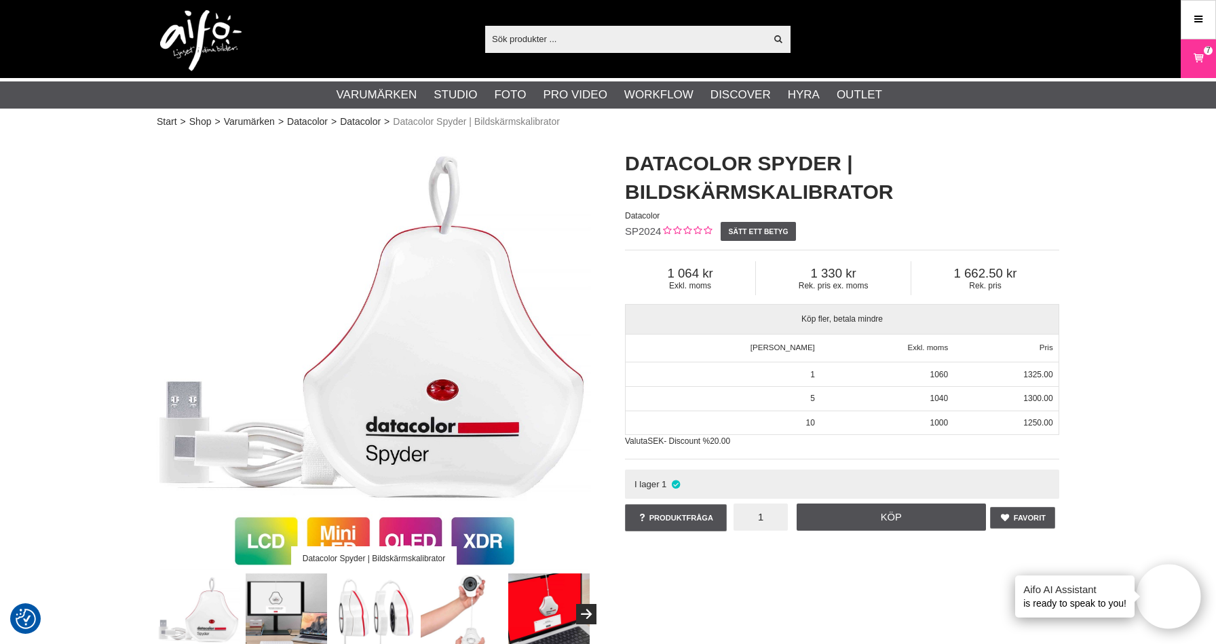
drag, startPoint x: 752, startPoint y: 516, endPoint x: 783, endPoint y: 518, distance: 30.6
click at [783, 518] on input "1" at bounding box center [760, 516] width 54 height 27
type input "2"
click at [878, 514] on link "Köp" at bounding box center [891, 516] width 190 height 27
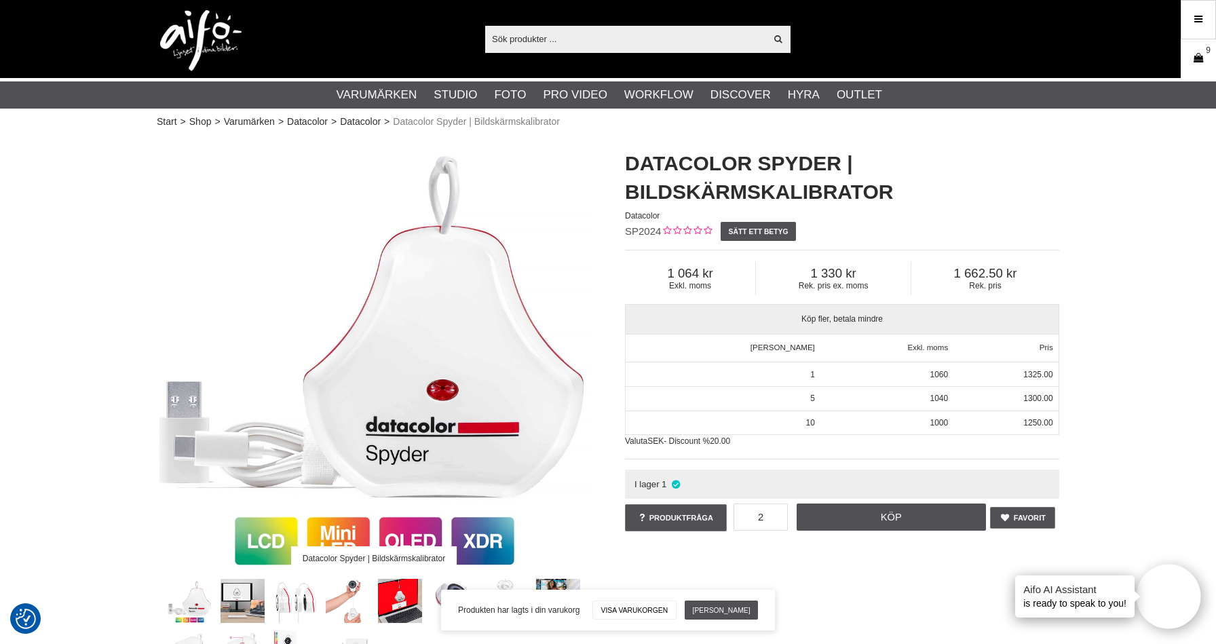
click at [1201, 52] on icon at bounding box center [1198, 58] width 14 height 15
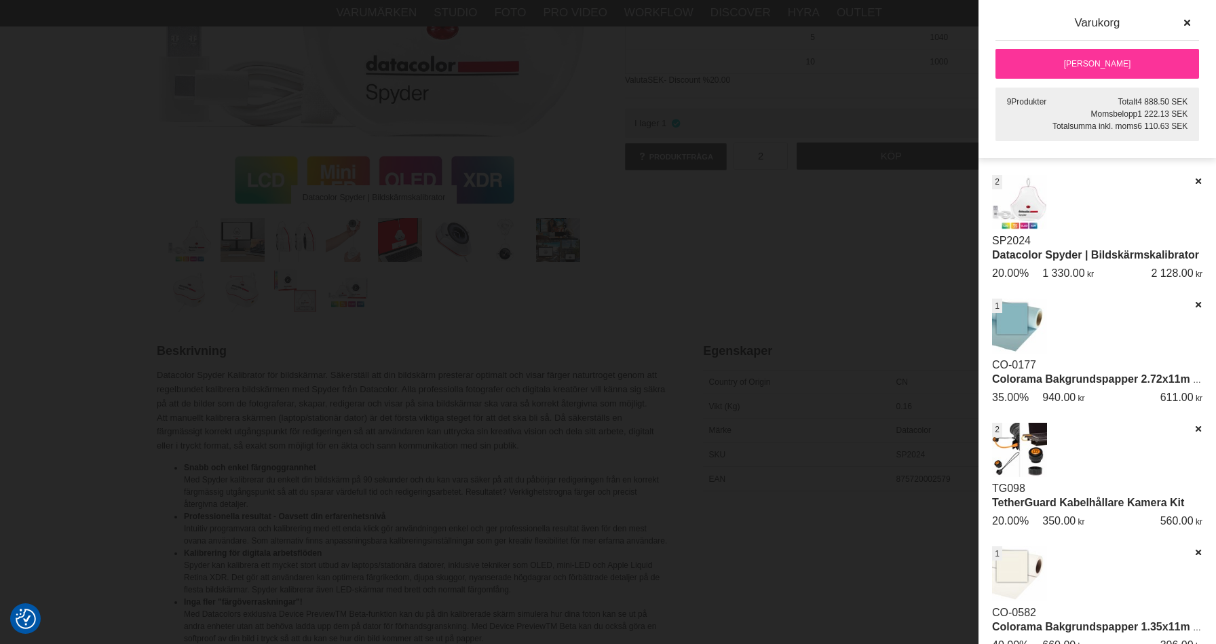
click at [949, 260] on div at bounding box center [608, 322] width 1216 height 644
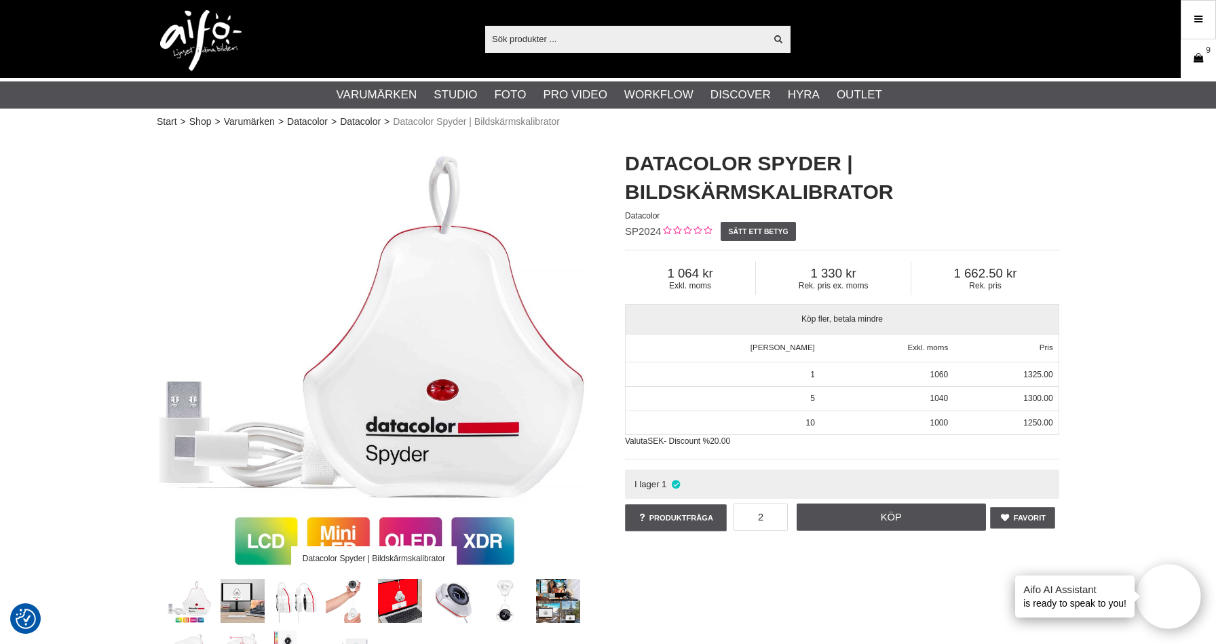
click at [1203, 56] on icon at bounding box center [1198, 58] width 14 height 15
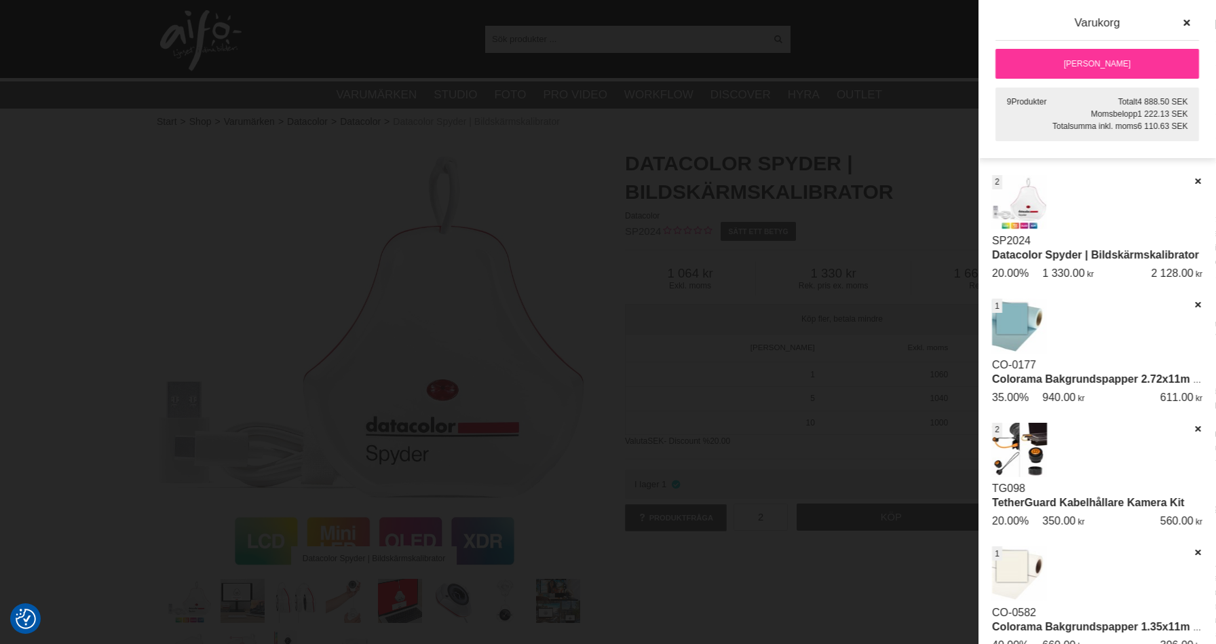
click at [1093, 60] on link "[PERSON_NAME]" at bounding box center [1096, 64] width 203 height 30
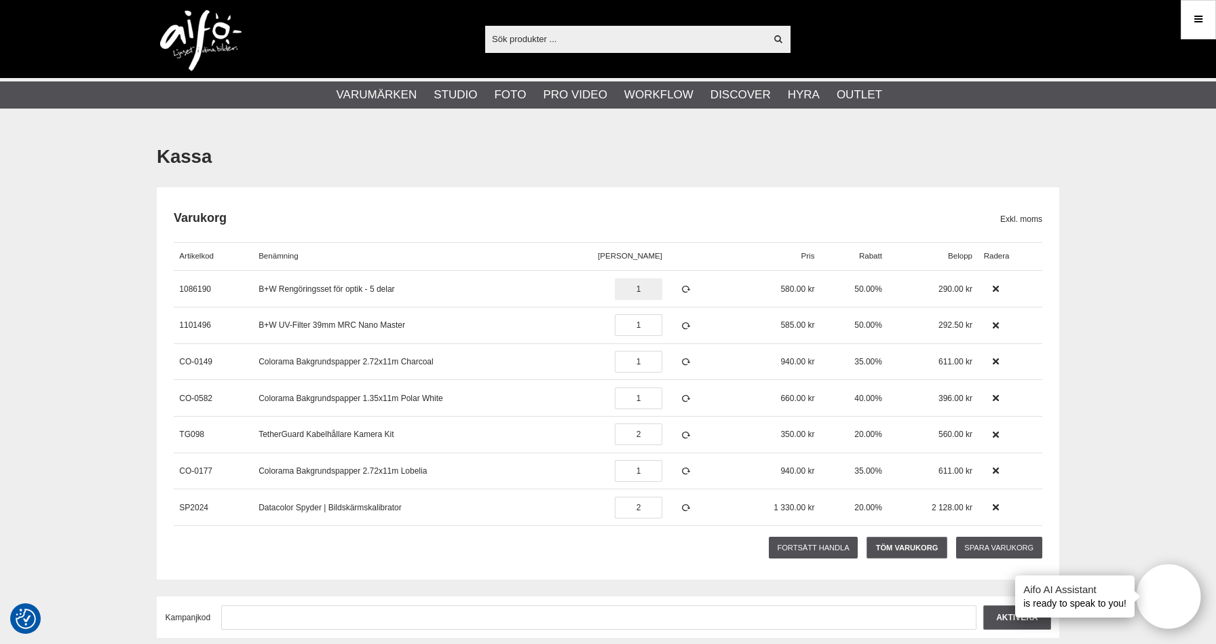
drag, startPoint x: 641, startPoint y: 286, endPoint x: 663, endPoint y: 286, distance: 21.7
click at [661, 286] on input "1" at bounding box center [638, 289] width 47 height 22
type input "2"
click at [680, 290] on icon at bounding box center [686, 288] width 12 height 9
drag, startPoint x: 631, startPoint y: 327, endPoint x: 653, endPoint y: 327, distance: 22.4
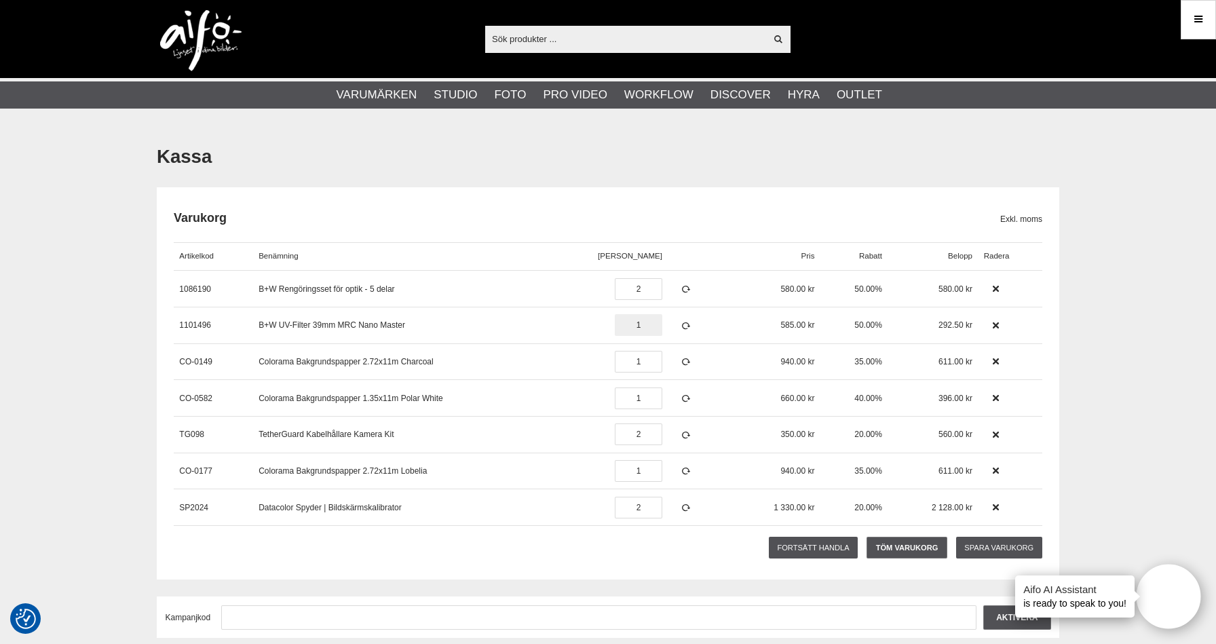
click at [651, 328] on input "1" at bounding box center [638, 325] width 47 height 22
type input "2"
click at [680, 324] on icon at bounding box center [686, 325] width 12 height 9
drag, startPoint x: 615, startPoint y: 288, endPoint x: 640, endPoint y: 290, distance: 25.8
click at [640, 290] on input "2" at bounding box center [638, 289] width 47 height 22
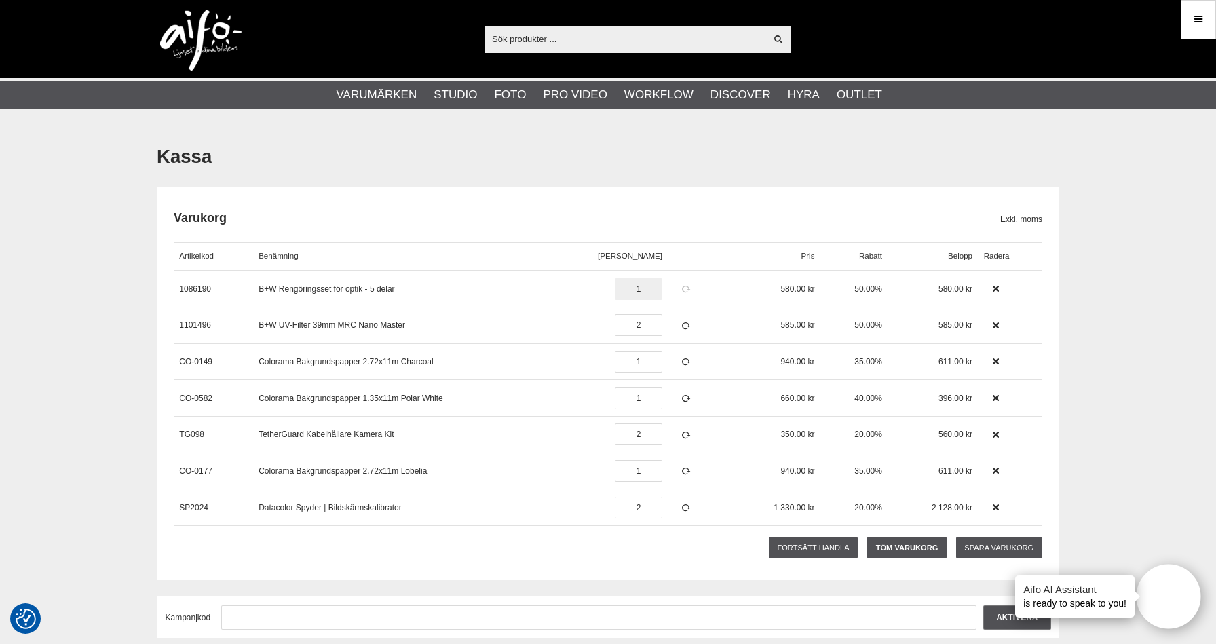
type input "1"
click at [680, 290] on icon at bounding box center [686, 288] width 12 height 9
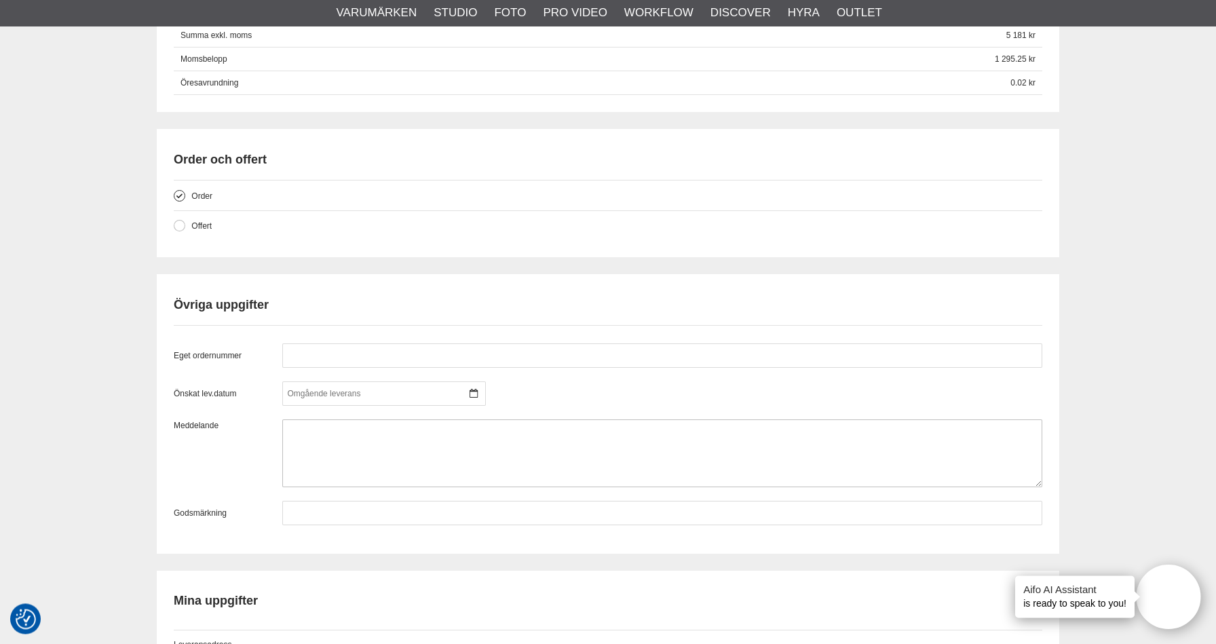
scroll to position [1226, 0]
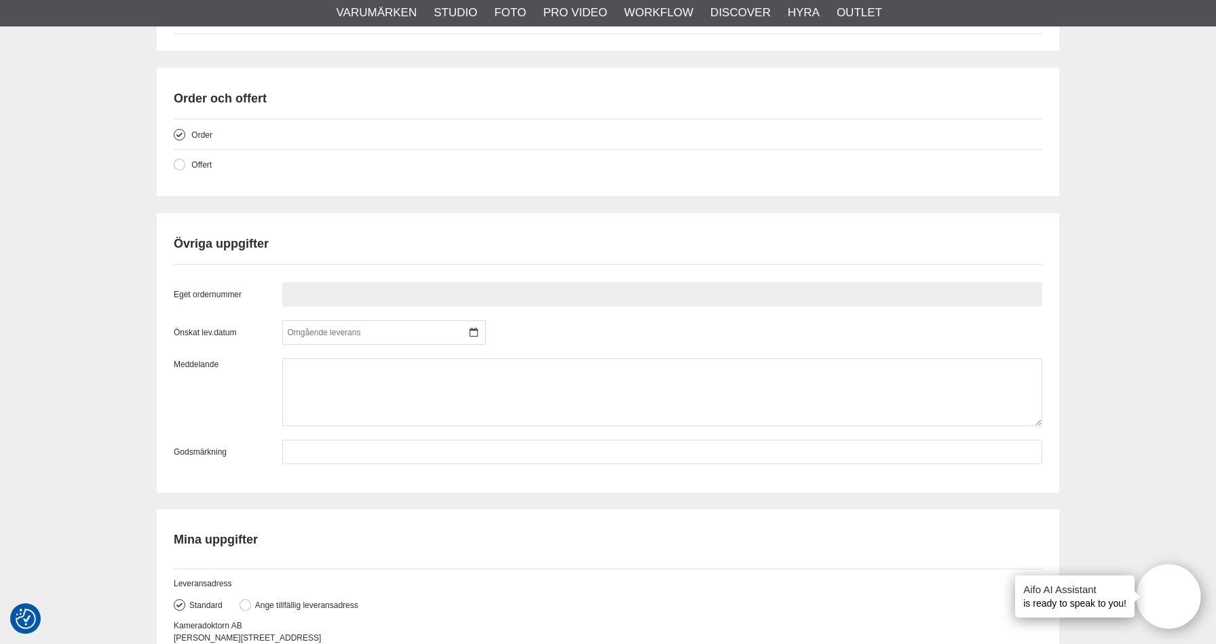
click at [389, 299] on input "text" at bounding box center [662, 294] width 760 height 24
paste input "Inköp 712229"
drag, startPoint x: 309, startPoint y: 296, endPoint x: 277, endPoint y: 296, distance: 31.2
click at [283, 296] on input "Inköp 712229" at bounding box center [662, 294] width 760 height 24
type input "712229"
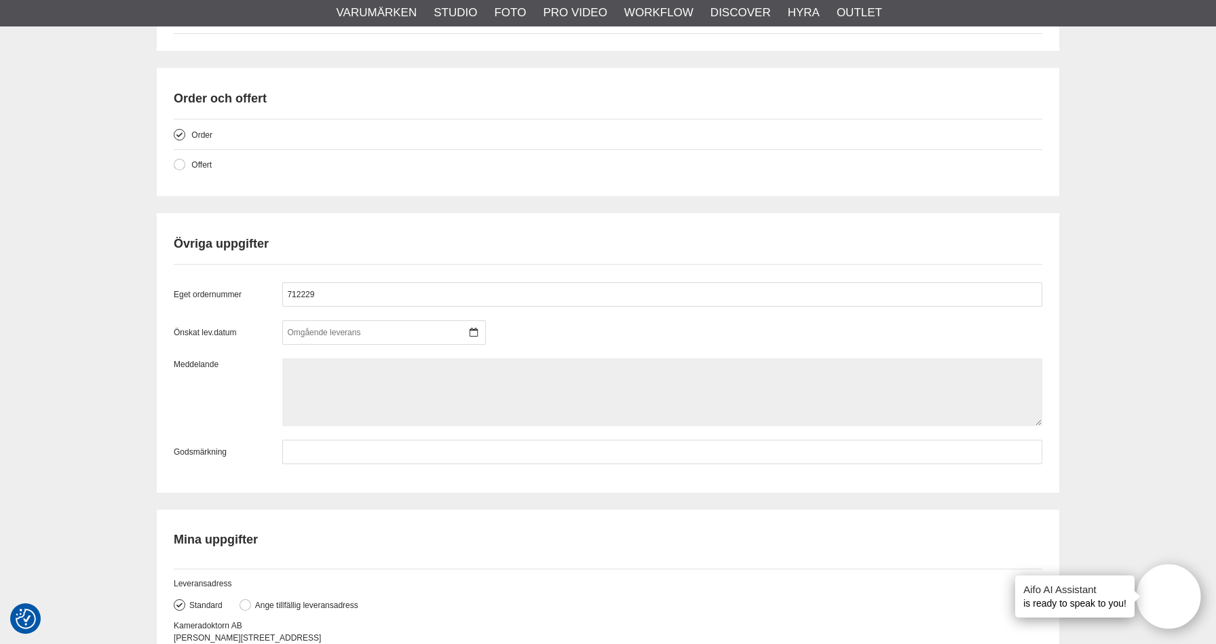
click at [393, 414] on textarea at bounding box center [662, 392] width 760 height 68
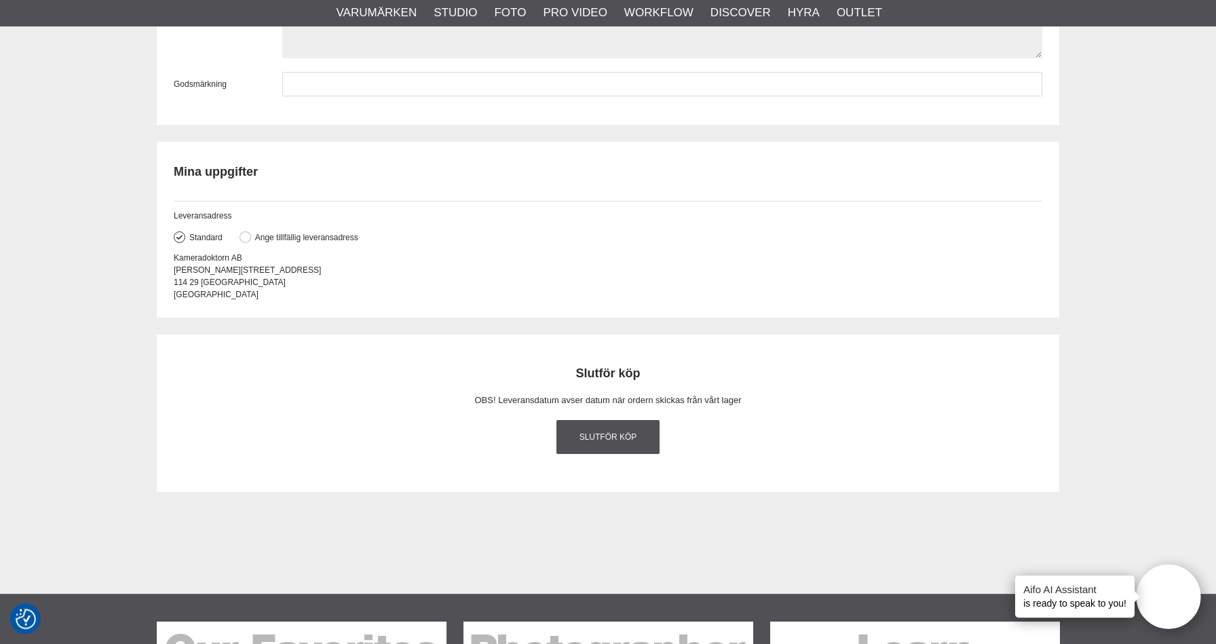
scroll to position [1660, 0]
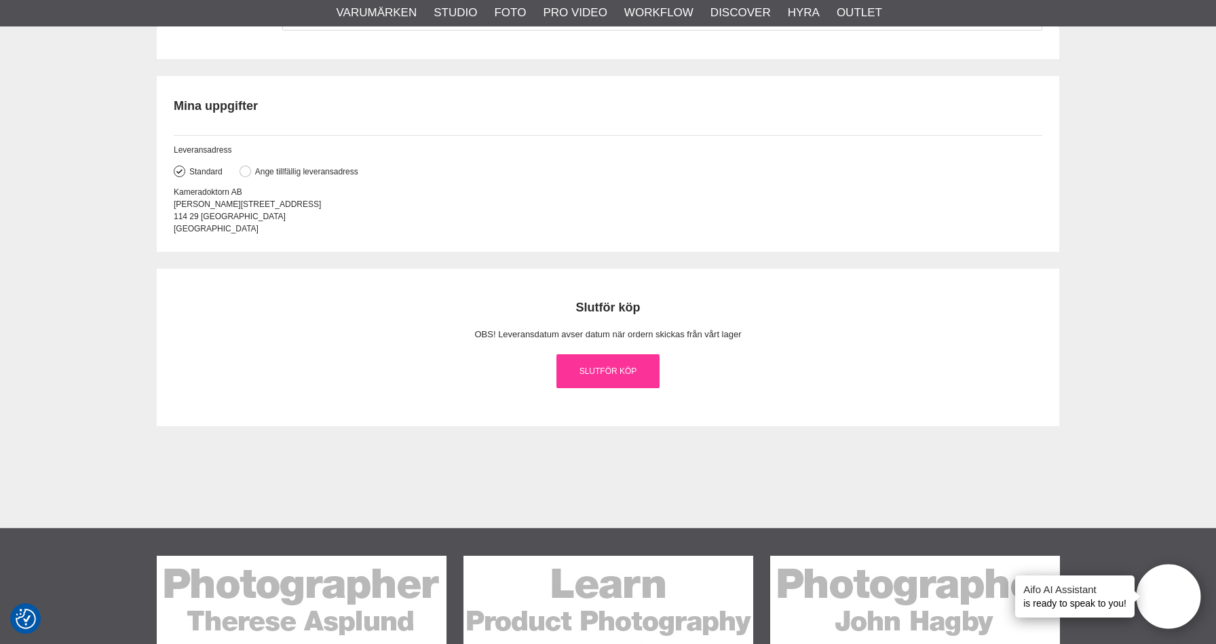
click at [622, 383] on link "Slutför köp" at bounding box center [607, 371] width 103 height 34
